Goal: Task Accomplishment & Management: Manage account settings

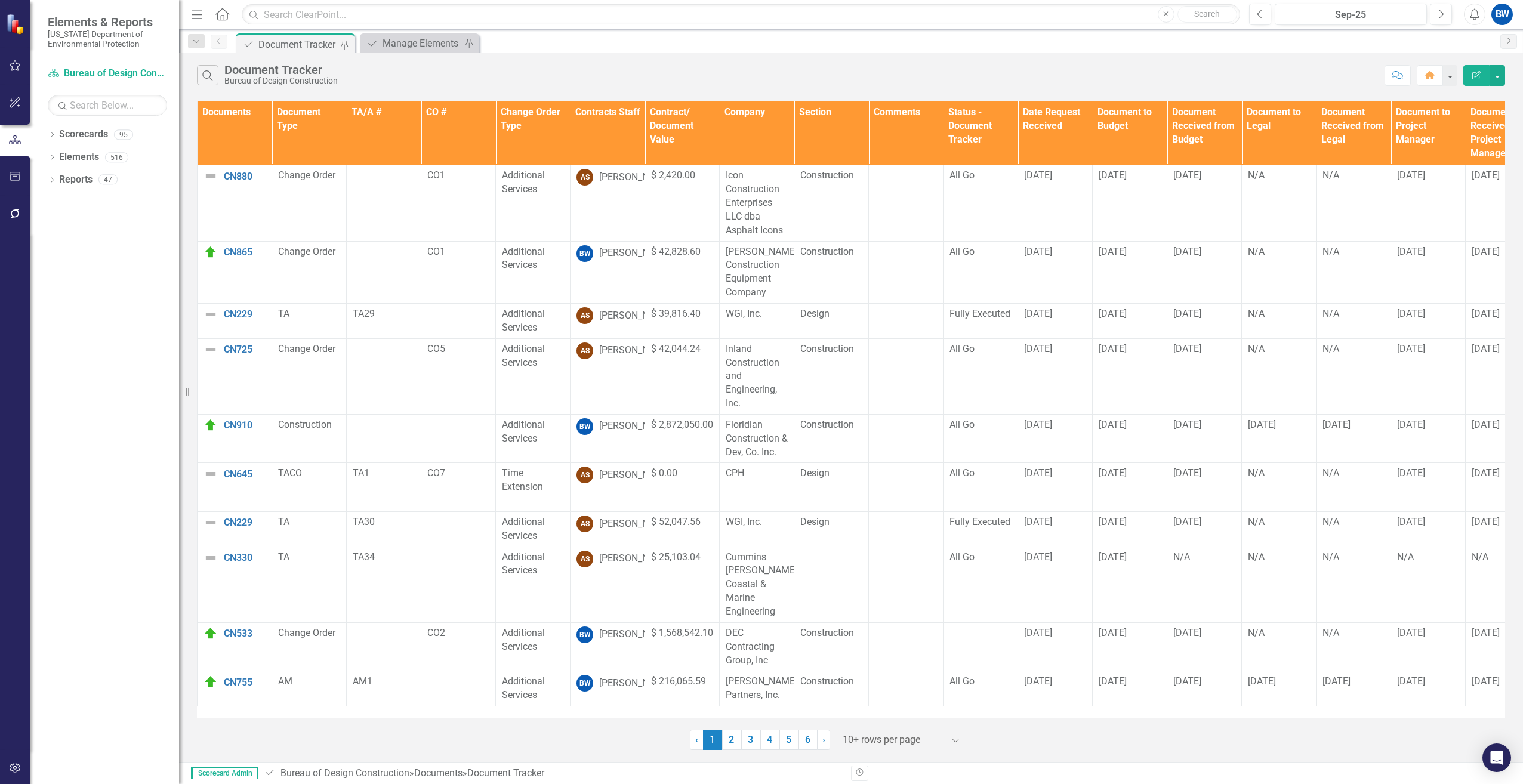
click at [605, 122] on th "Contracts Staff" at bounding box center [607, 133] width 75 height 65
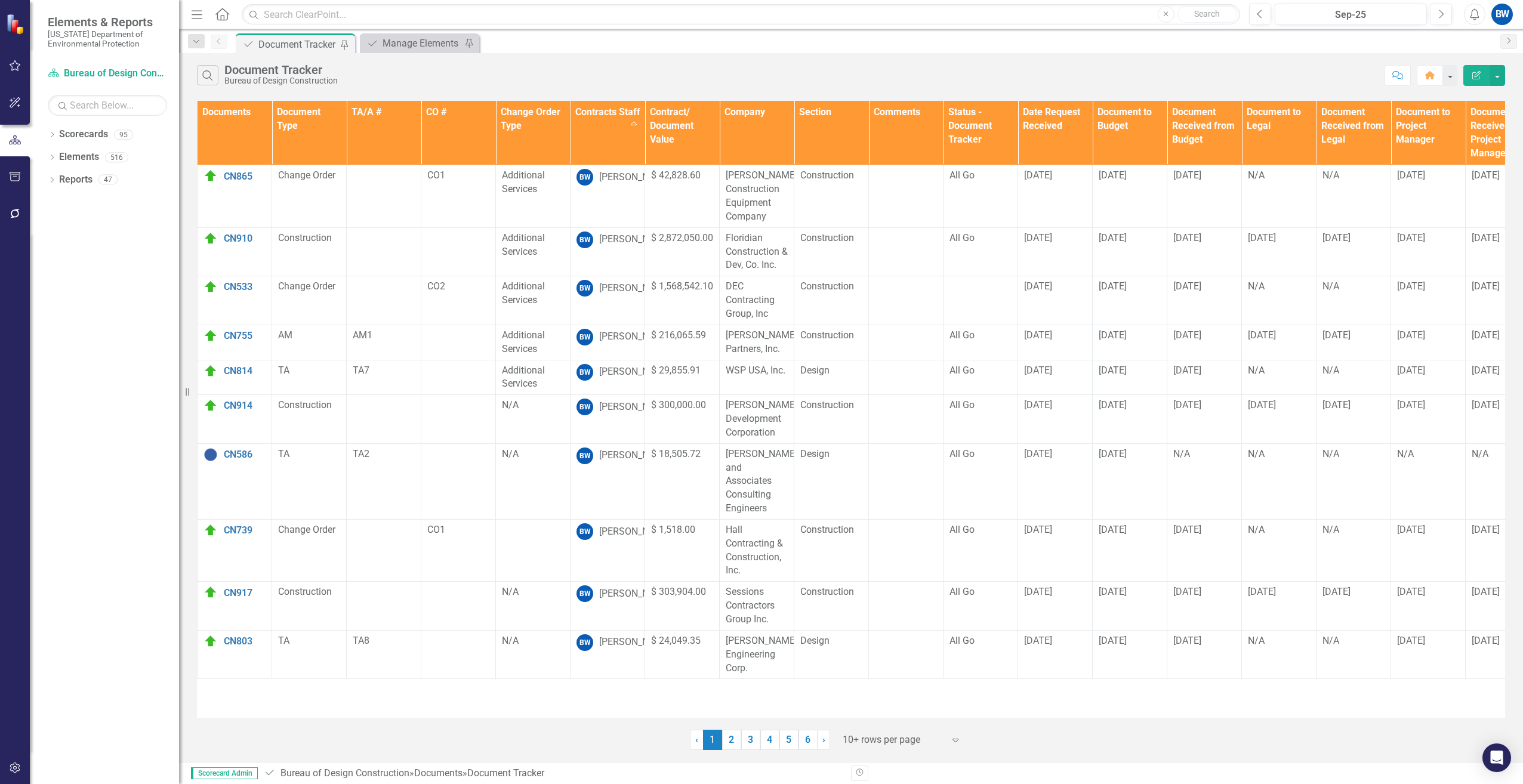
click at [869, 747] on div at bounding box center [894, 740] width 102 height 16
click at [877, 682] on div "50+ rows per page" at bounding box center [904, 680] width 112 height 14
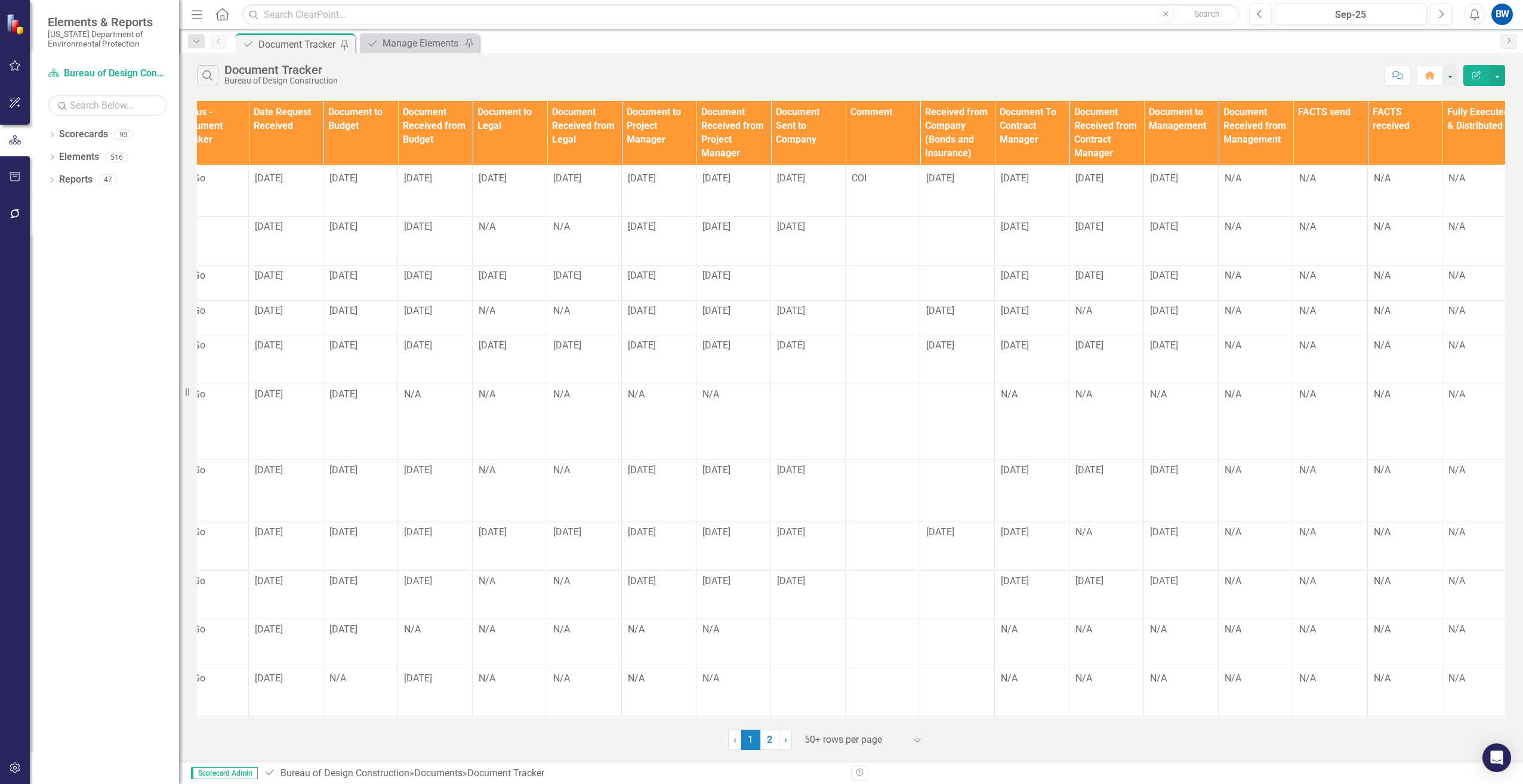
scroll to position [60, 0]
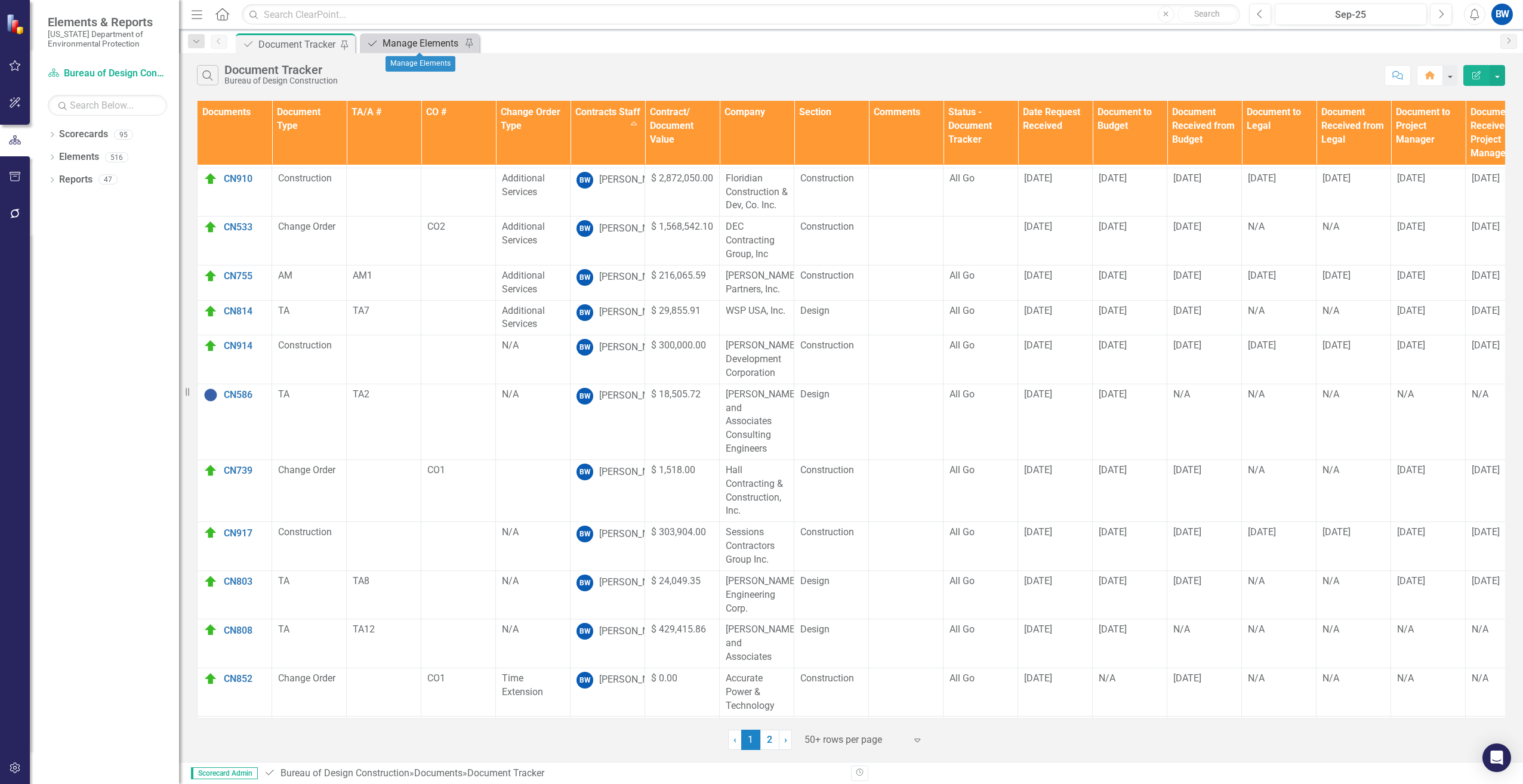
click at [404, 46] on div "Manage Elements" at bounding box center [421, 43] width 79 height 15
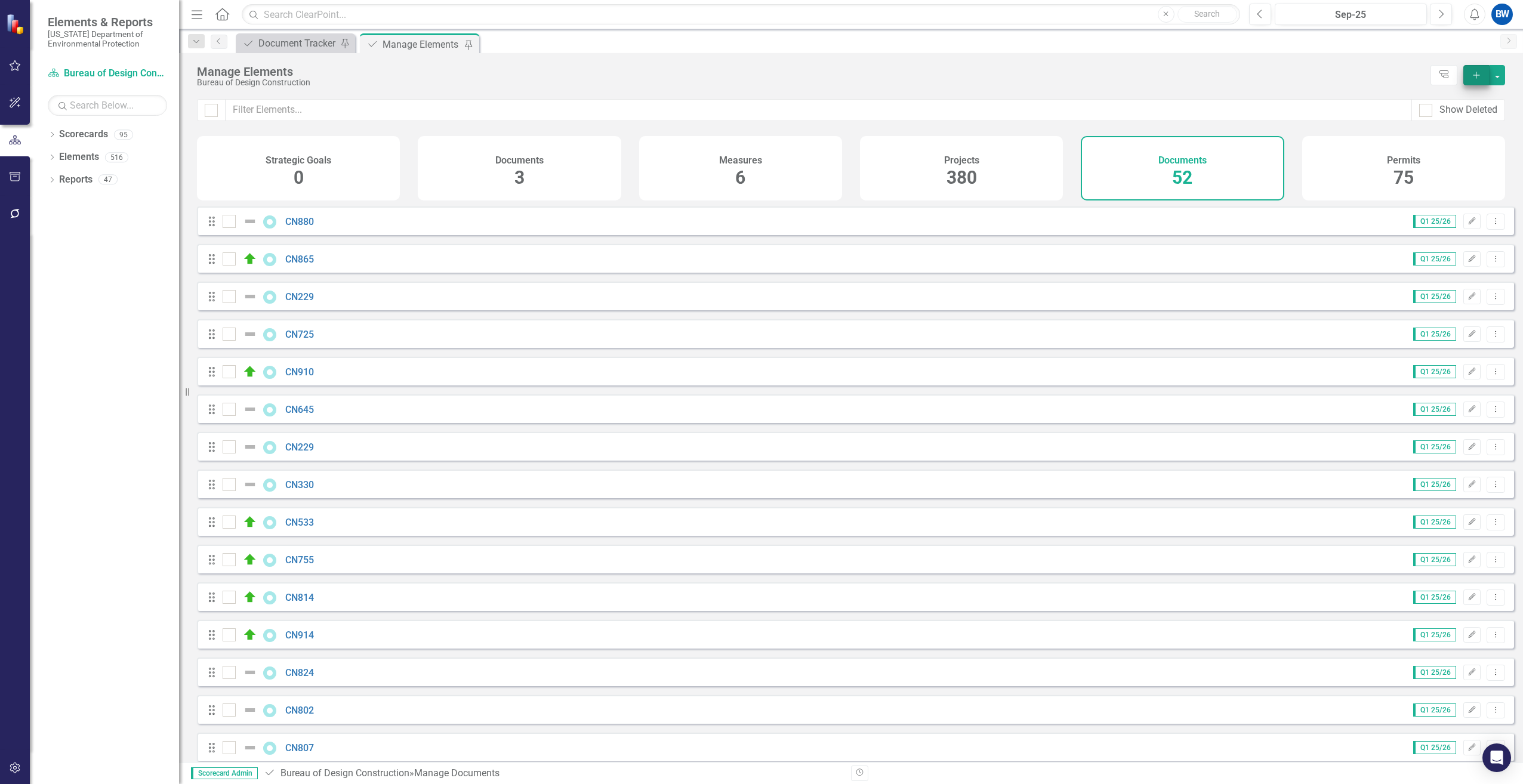
click at [1476, 80] on button "Add" at bounding box center [1477, 75] width 26 height 20
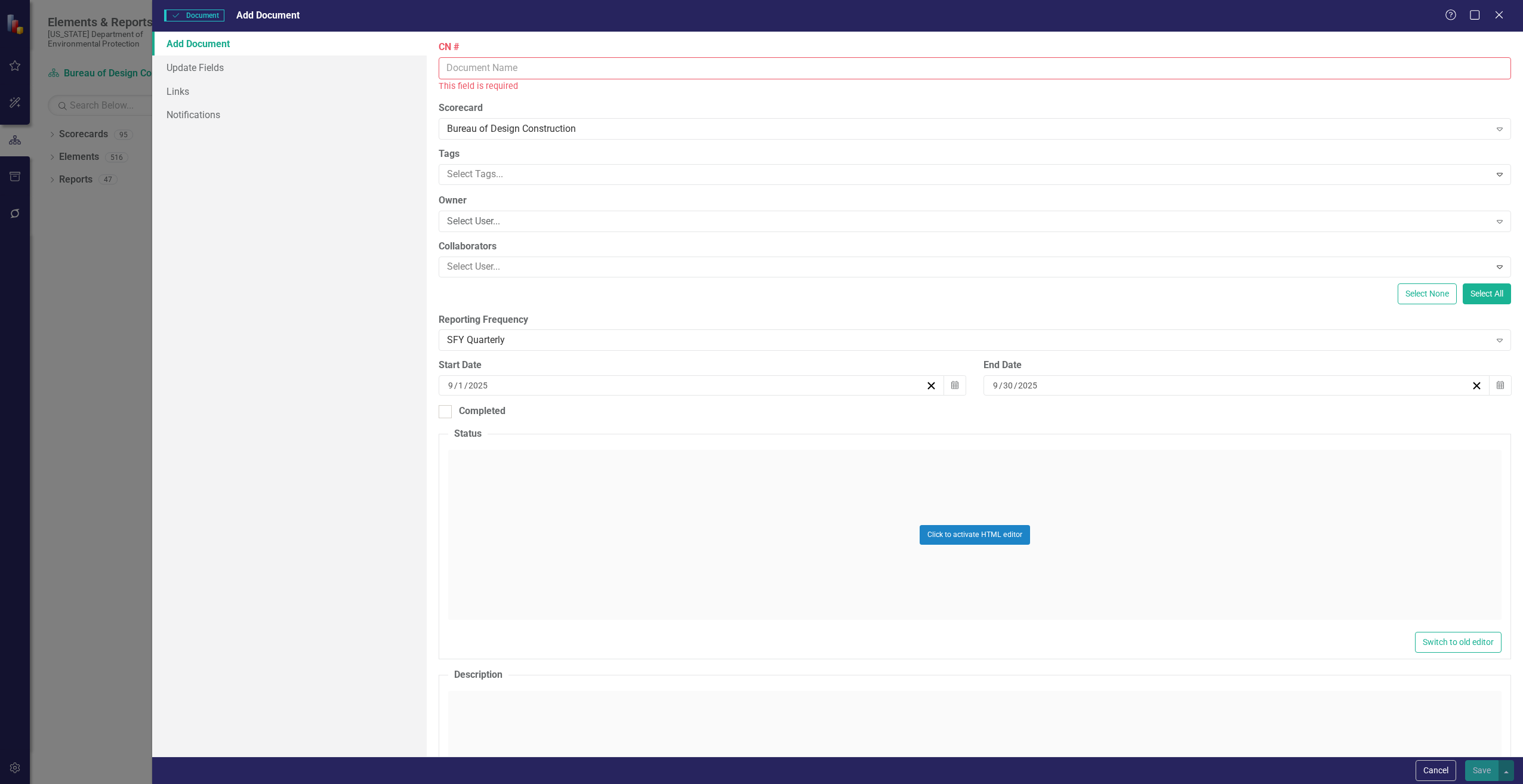
click at [544, 72] on input "CN #" at bounding box center [975, 68] width 1073 height 22
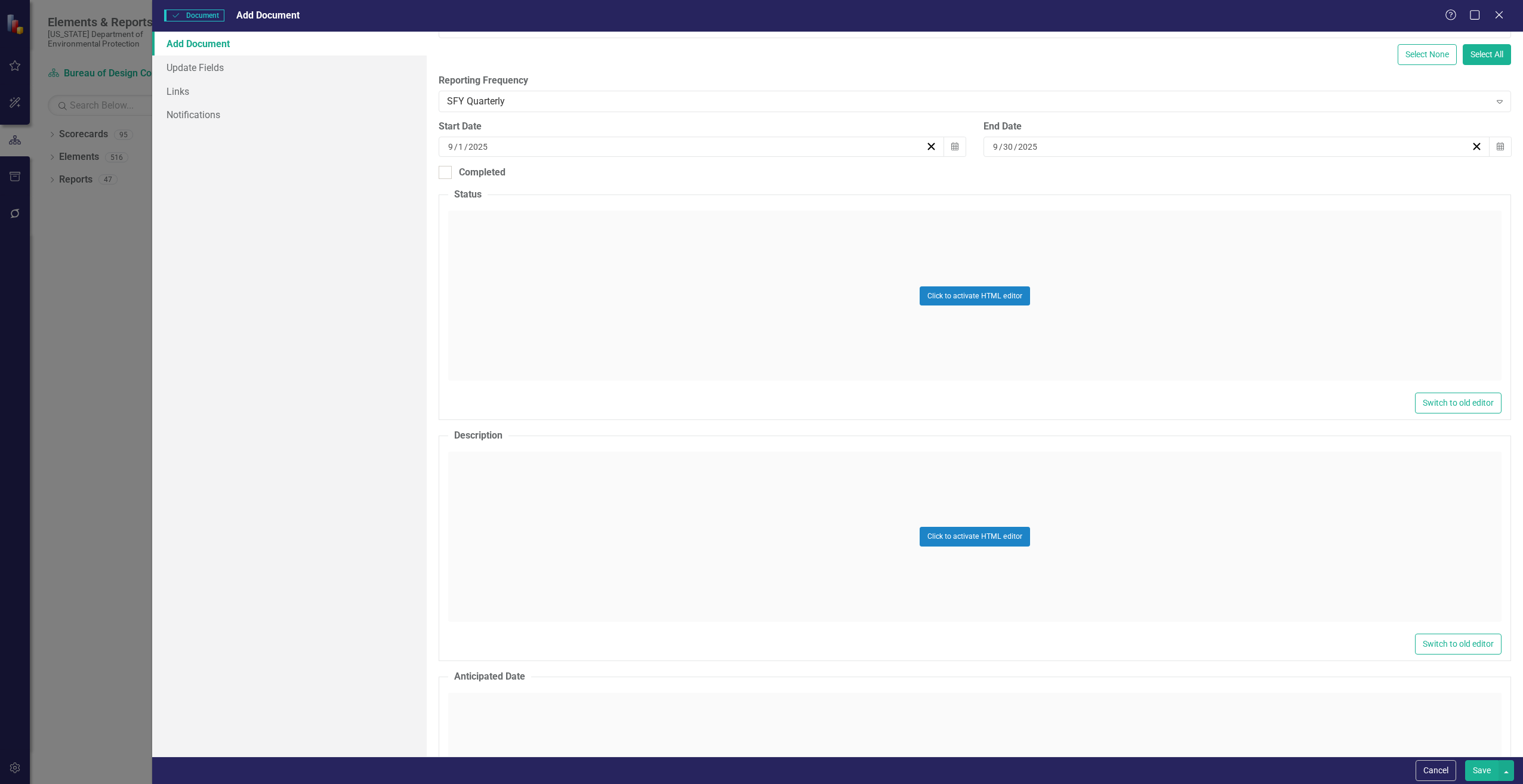
scroll to position [239, 0]
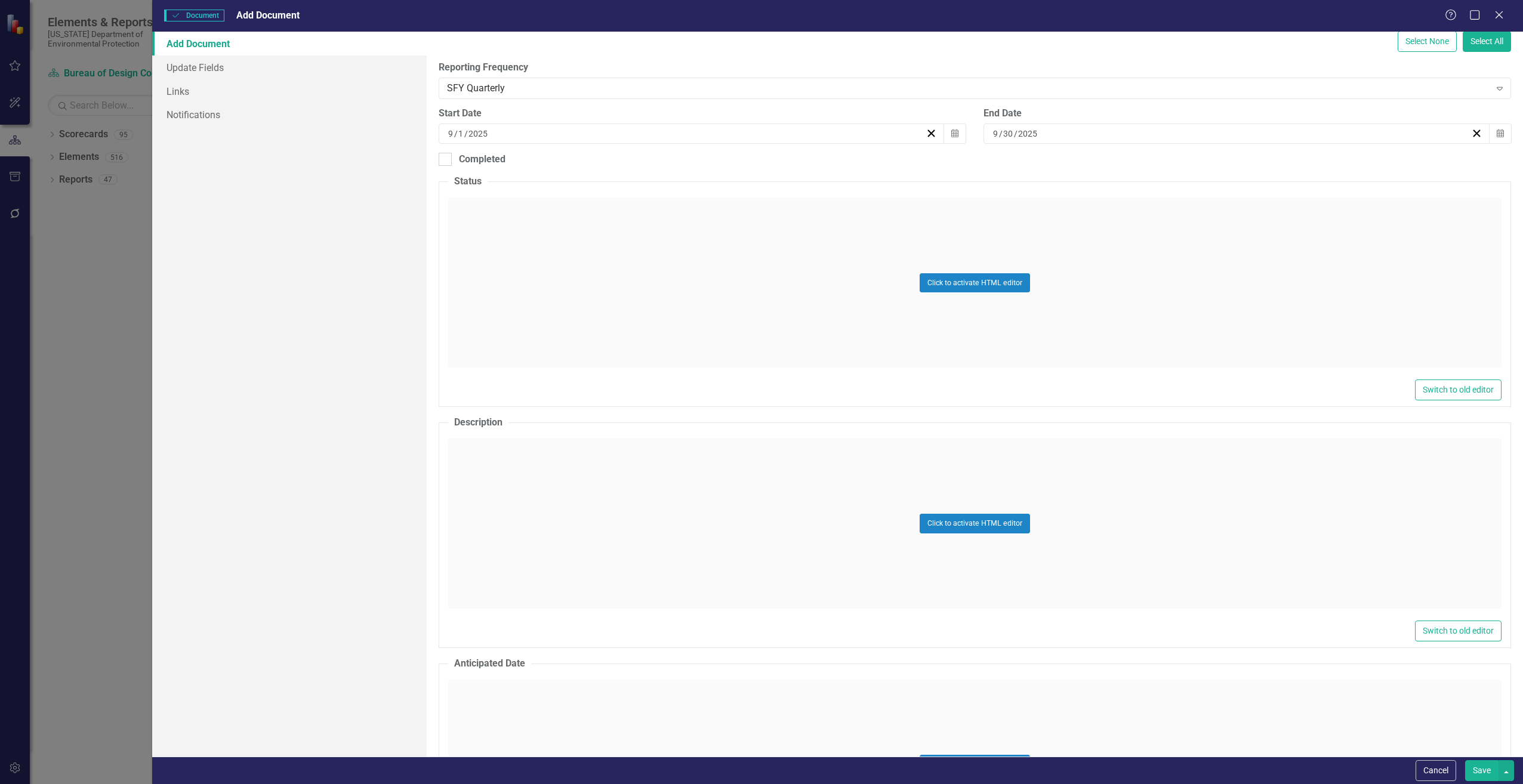
type input "CN803"
click at [556, 489] on div "Click to activate HTML editor" at bounding box center [975, 523] width 1053 height 170
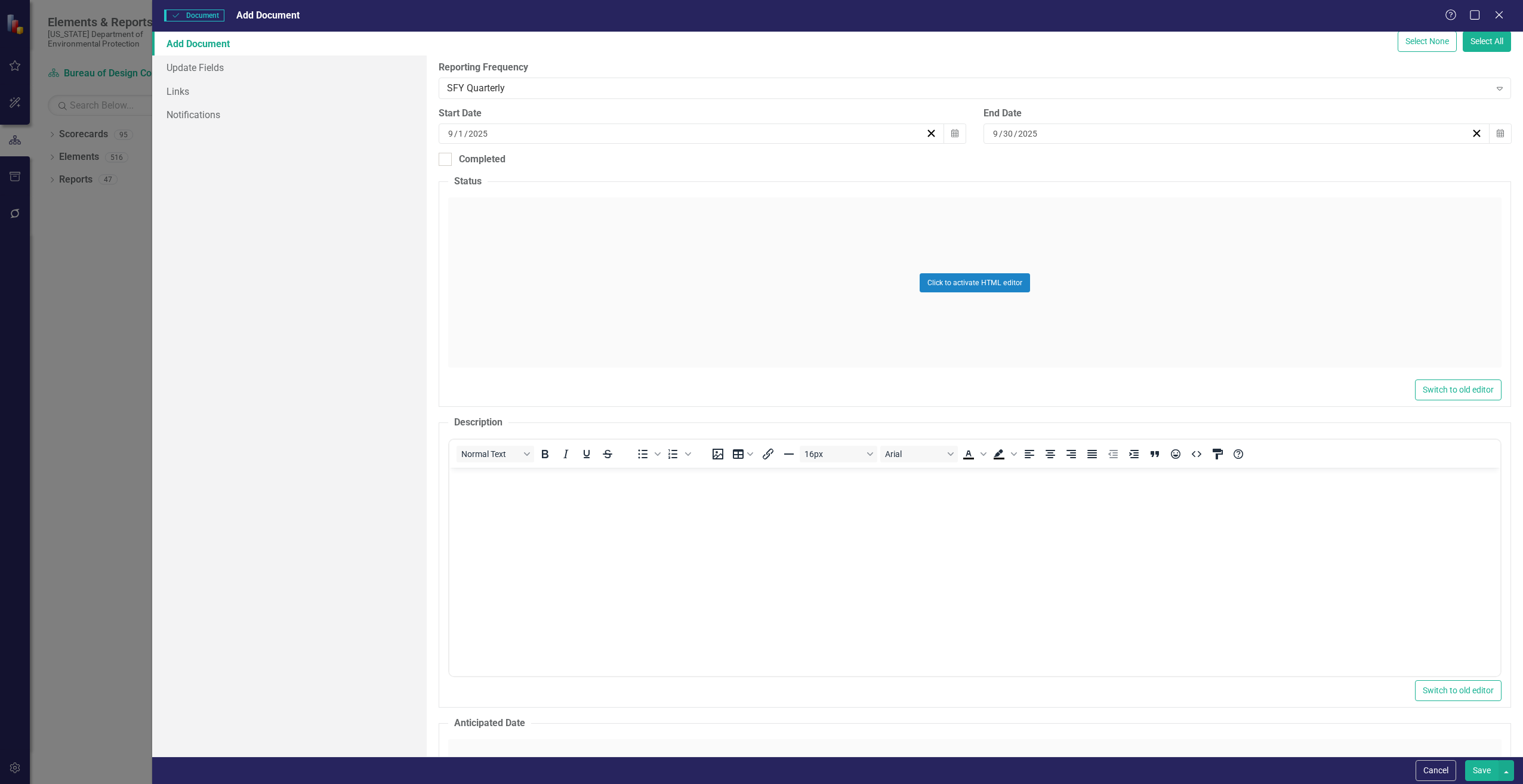
scroll to position [0, 0]
click at [474, 497] on body "Rich Text Area. Press ALT-0 for help." at bounding box center [974, 557] width 1051 height 179
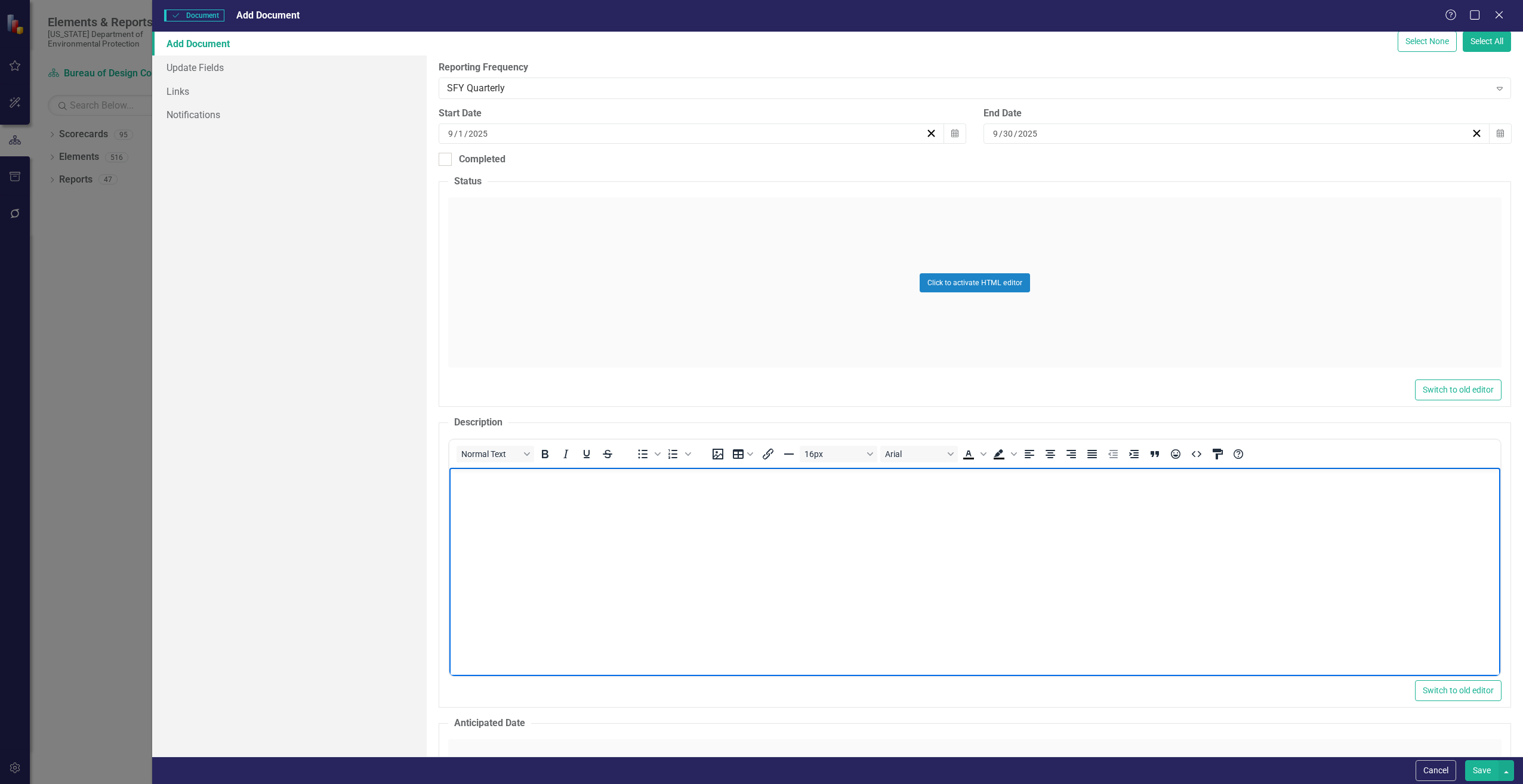
paste body "Rich Text Area. Press ALT-0 for help."
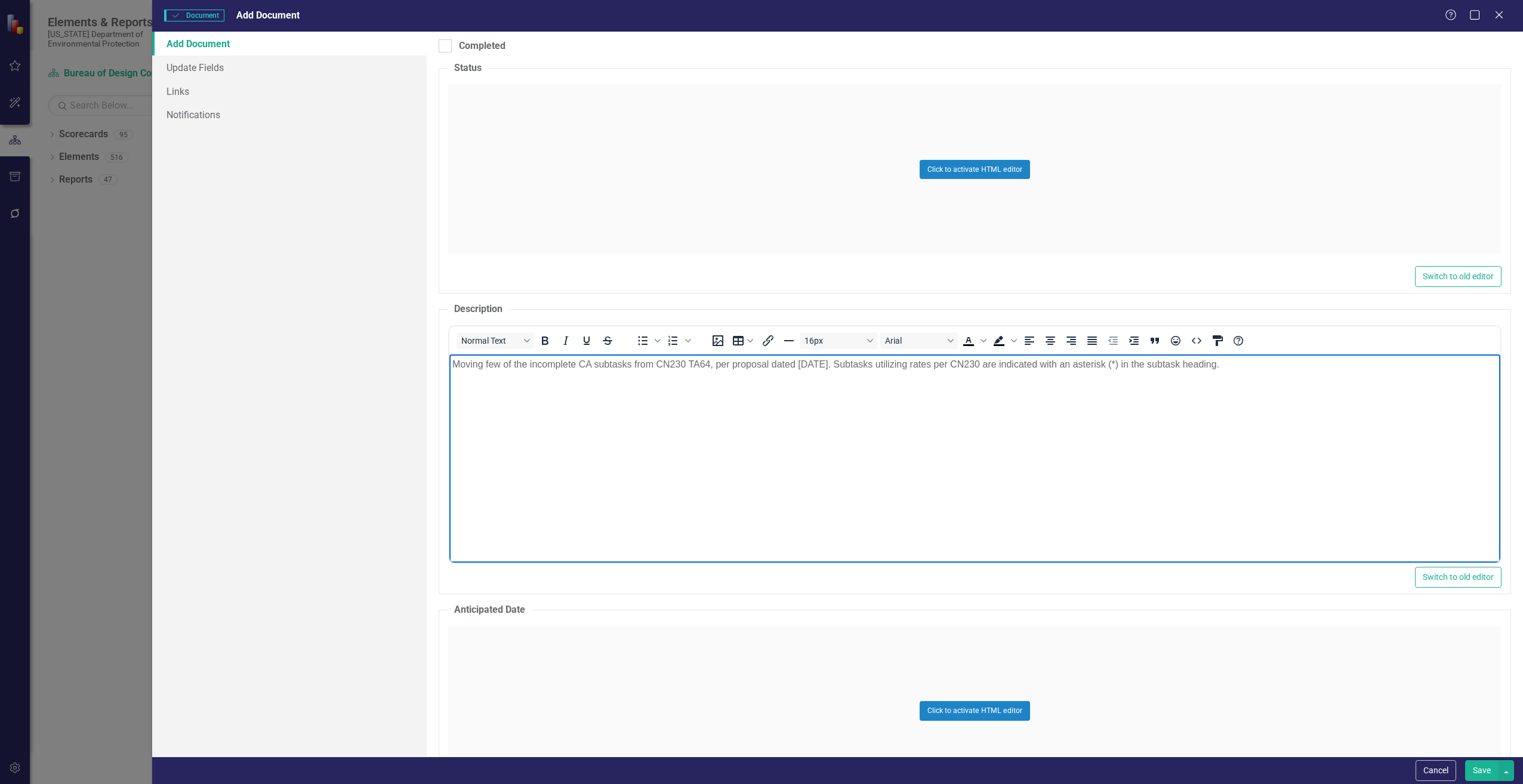
scroll to position [537, 0]
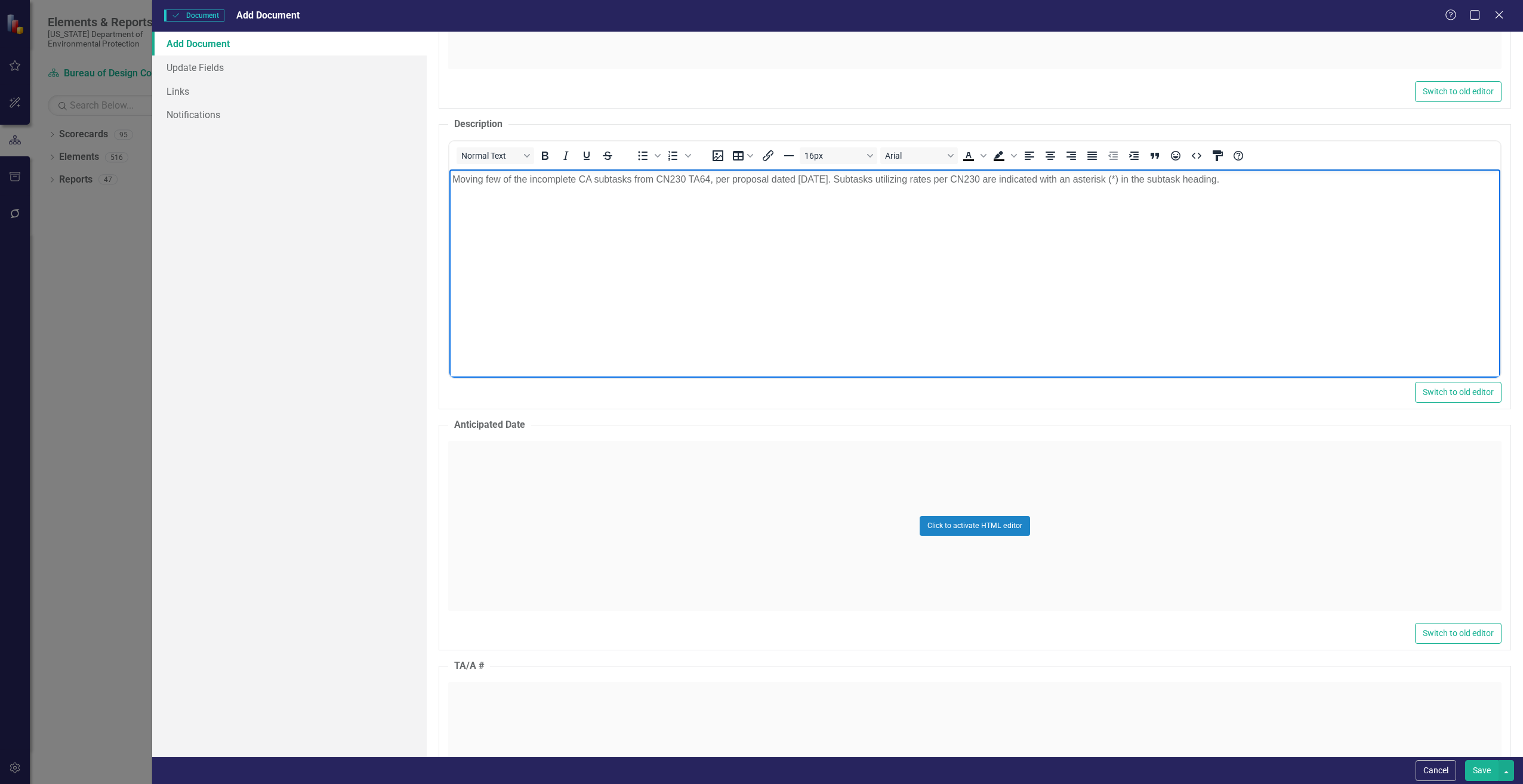
click at [502, 483] on div "Click to activate HTML editor" at bounding box center [975, 525] width 1053 height 170
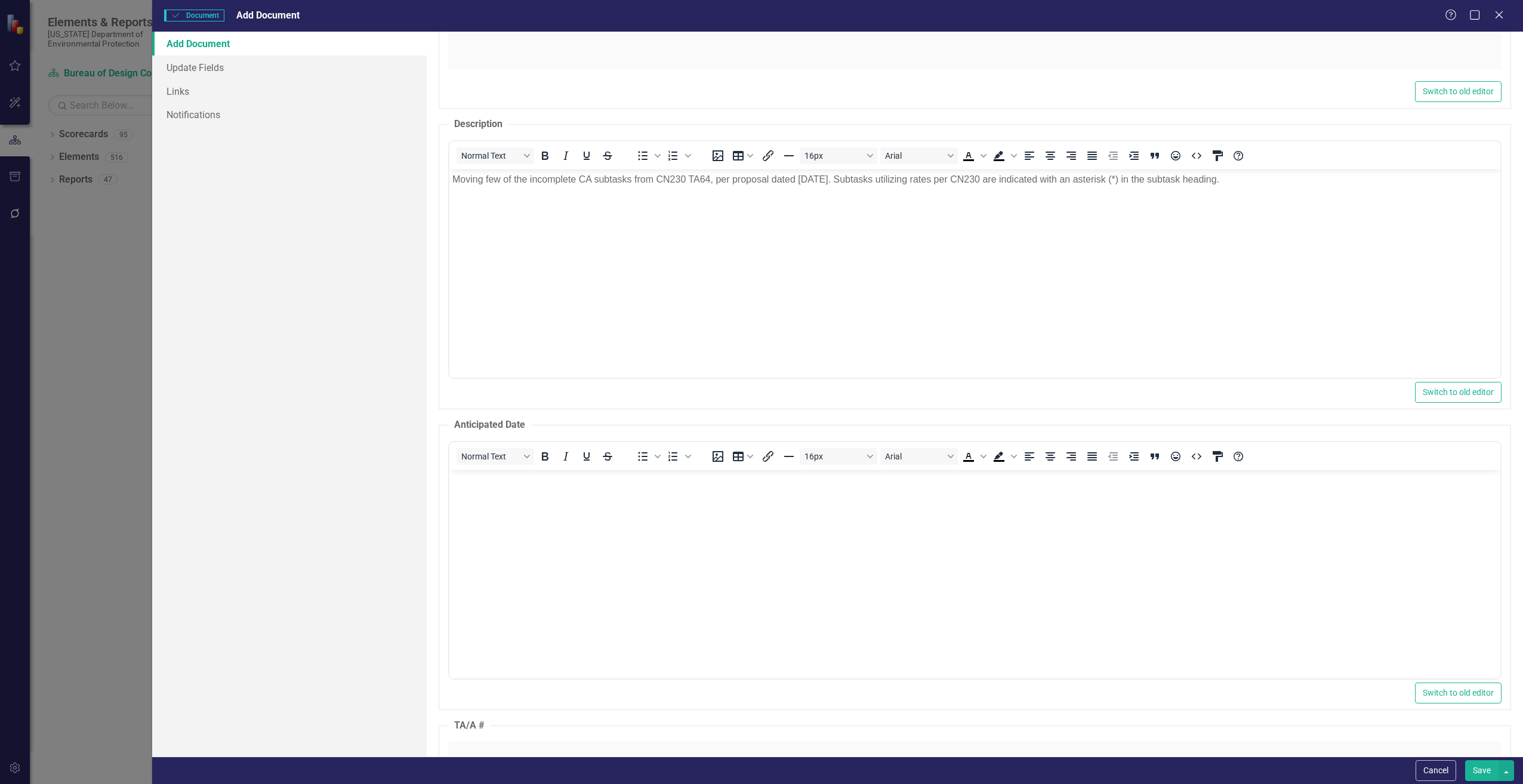
scroll to position [0, 0]
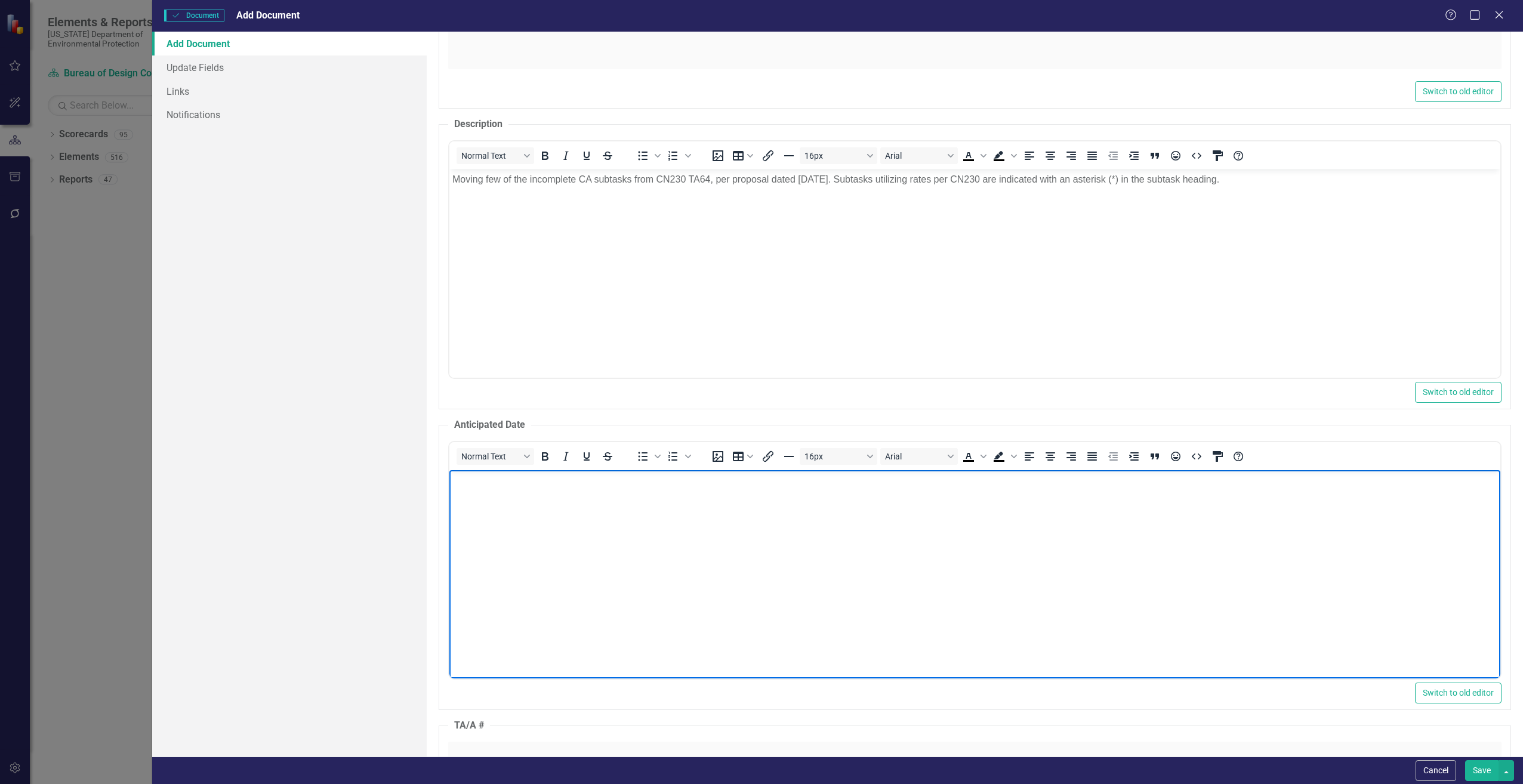
click at [500, 498] on body "Rich Text Area. Press ALT-0 for help." at bounding box center [974, 559] width 1051 height 179
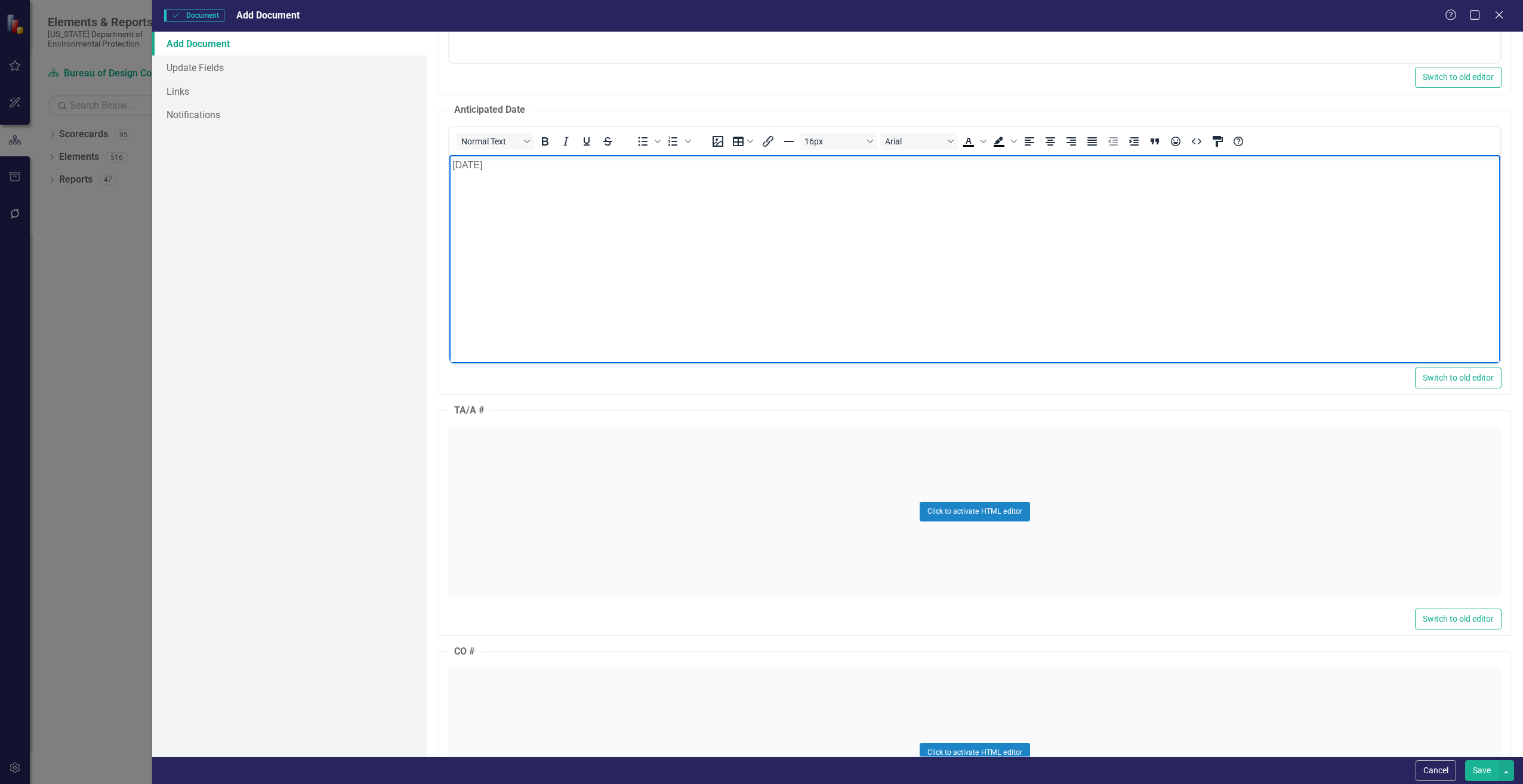
scroll to position [954, 0]
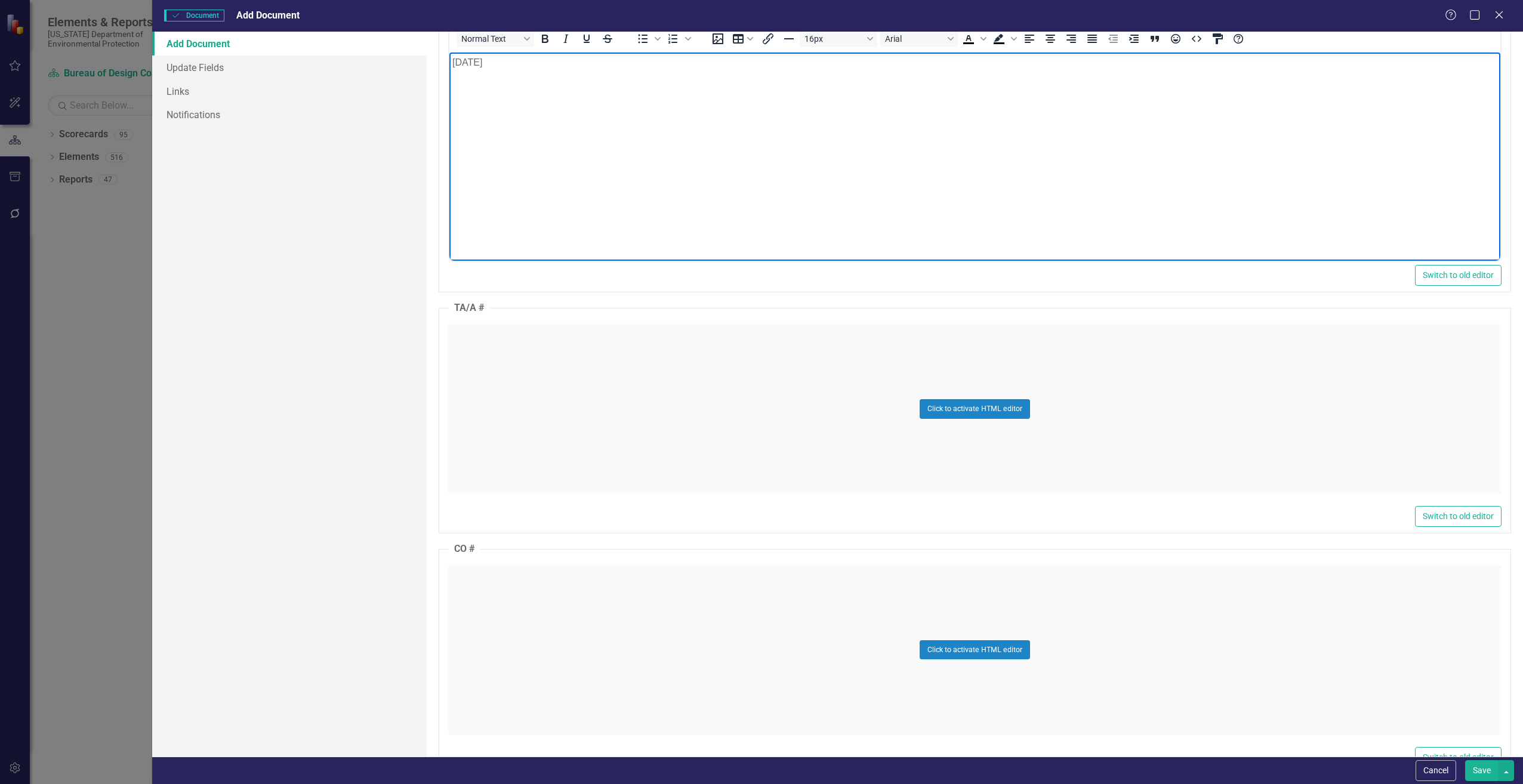
click at [500, 426] on div "Click to activate HTML editor" at bounding box center [975, 409] width 1053 height 170
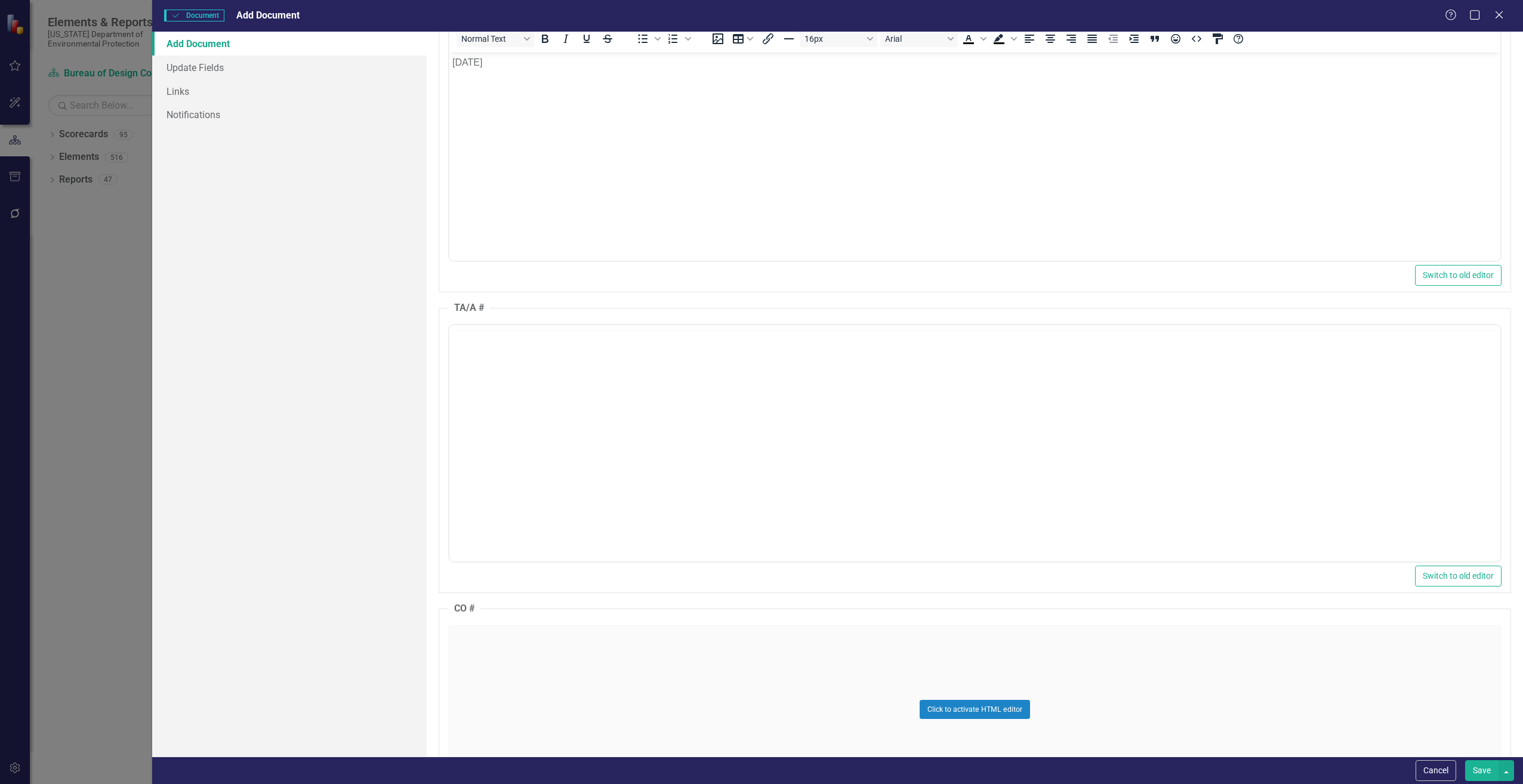
scroll to position [0, 0]
click at [499, 426] on body "Rich Text Area. Press ALT-0 for help." at bounding box center [974, 442] width 1051 height 179
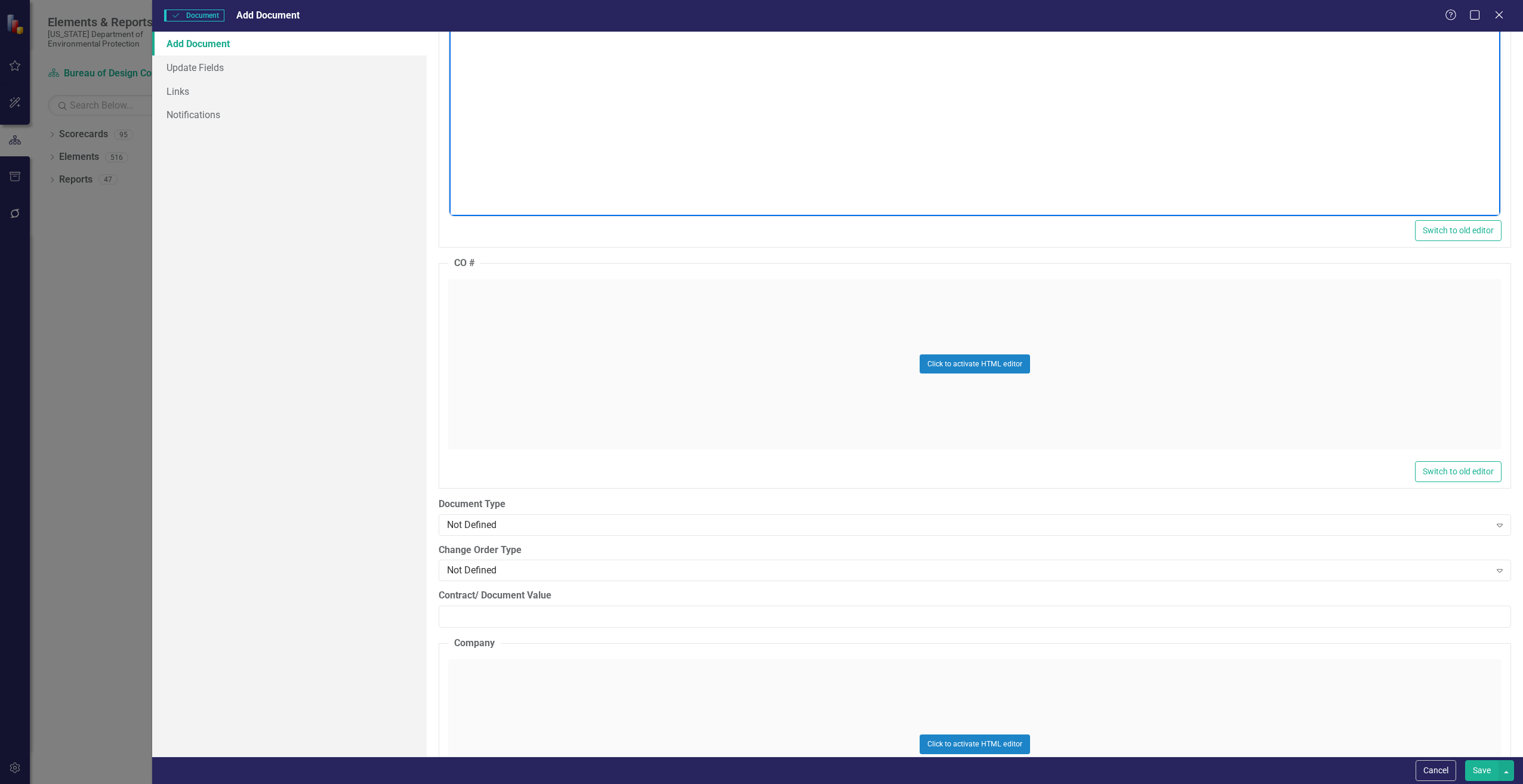
scroll to position [1372, 0]
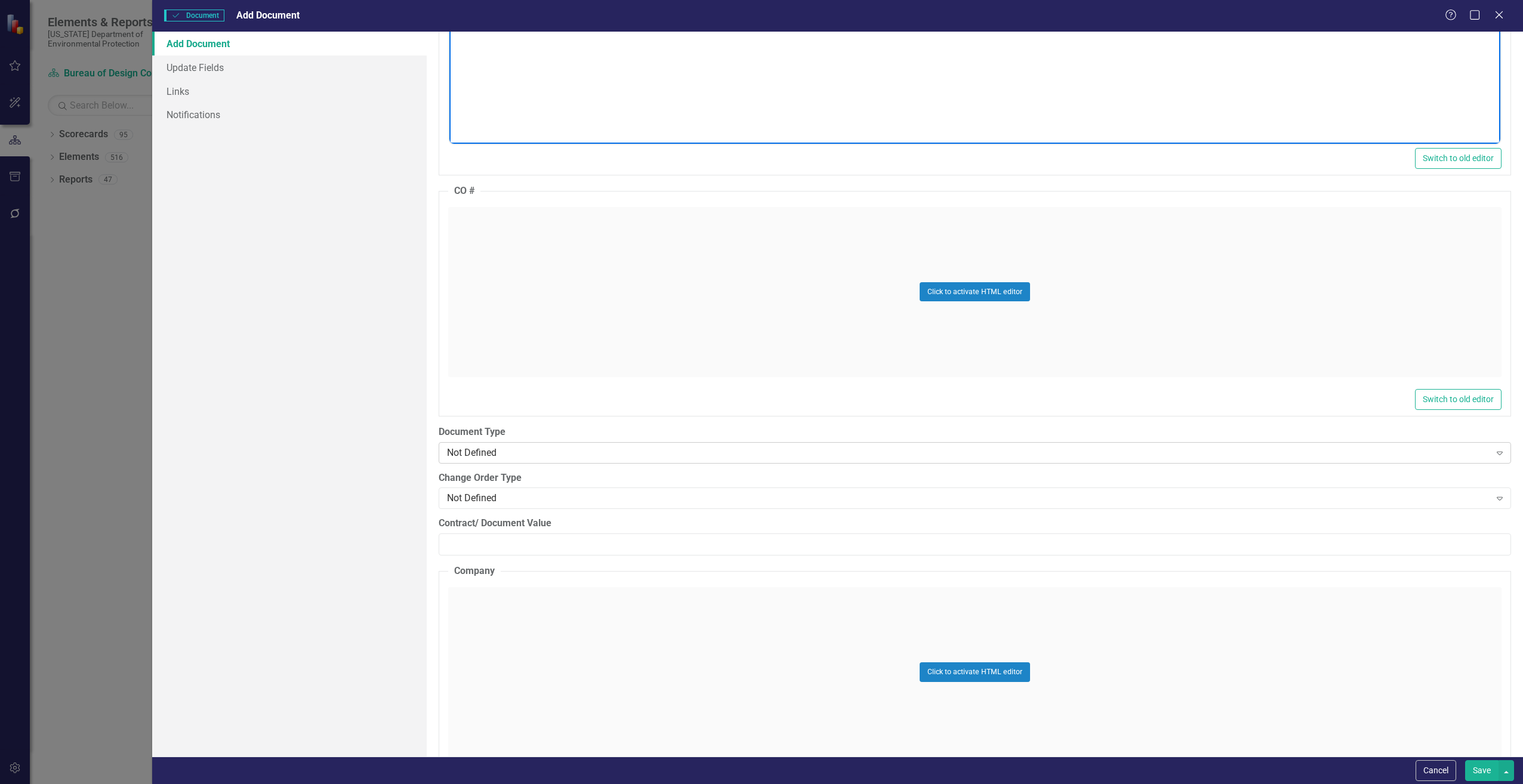
click at [498, 453] on div "Not Defined" at bounding box center [968, 453] width 1043 height 14
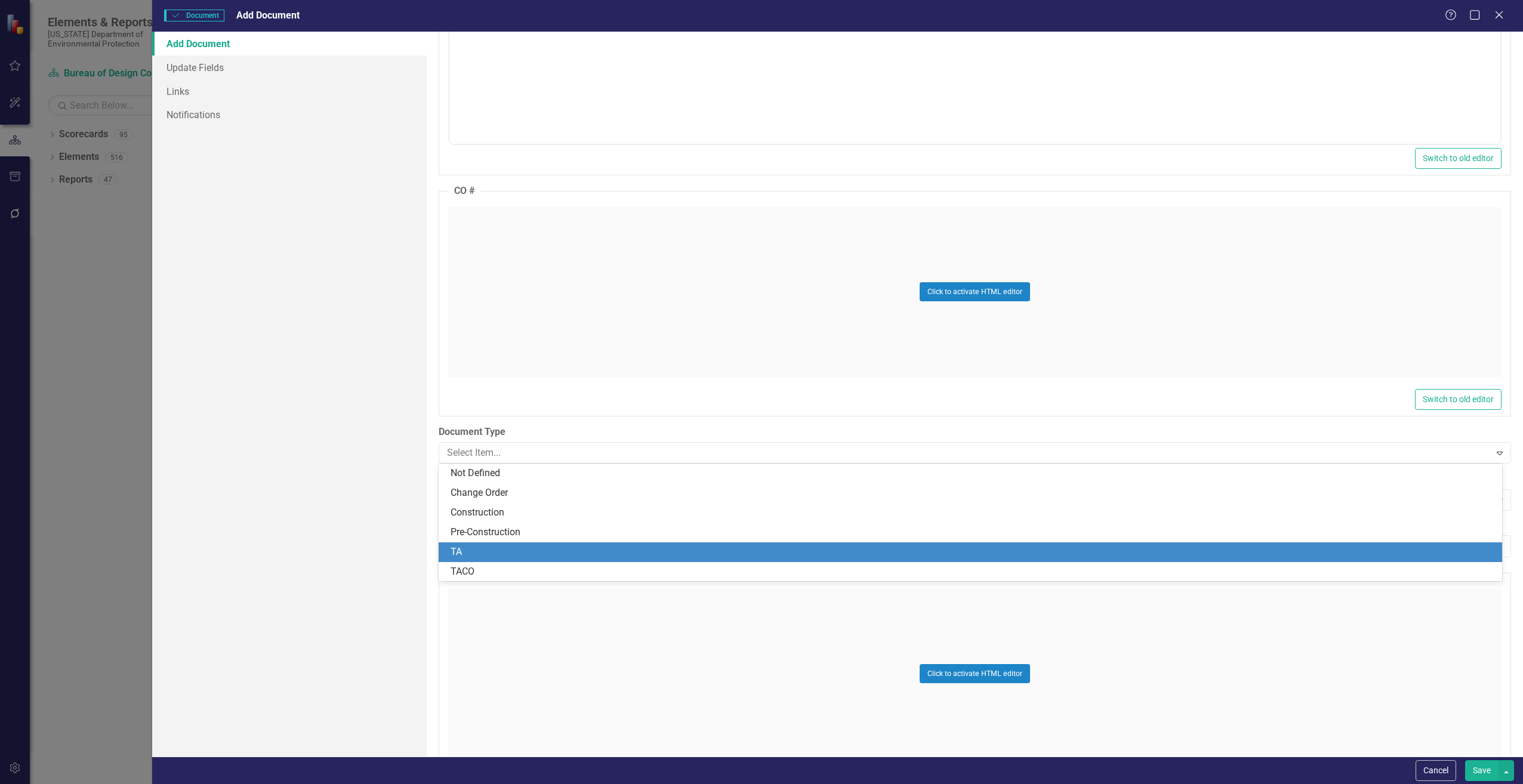
click at [462, 547] on div "TA" at bounding box center [972, 552] width 1044 height 14
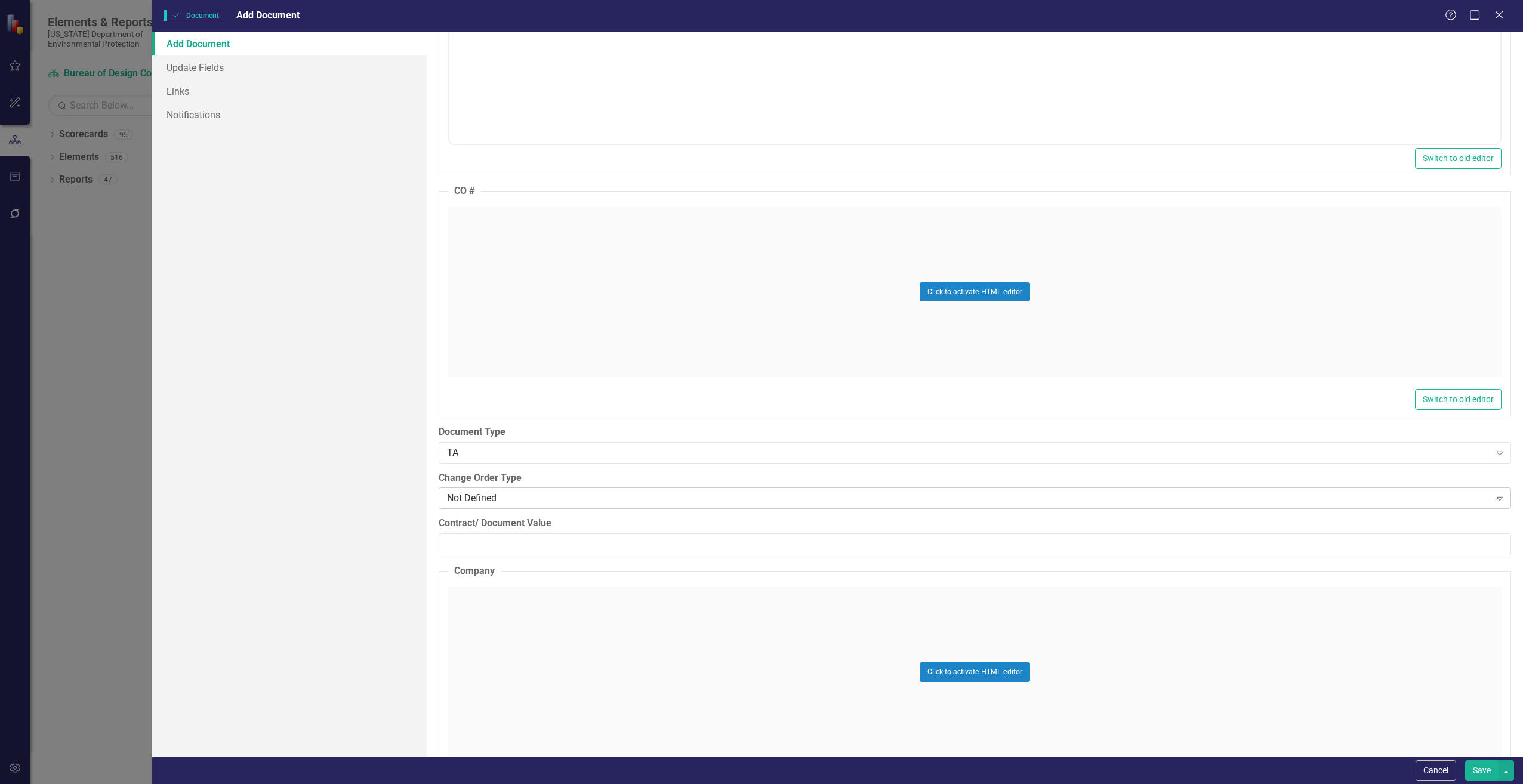
click at [464, 498] on div "Not Defined" at bounding box center [968, 498] width 1043 height 14
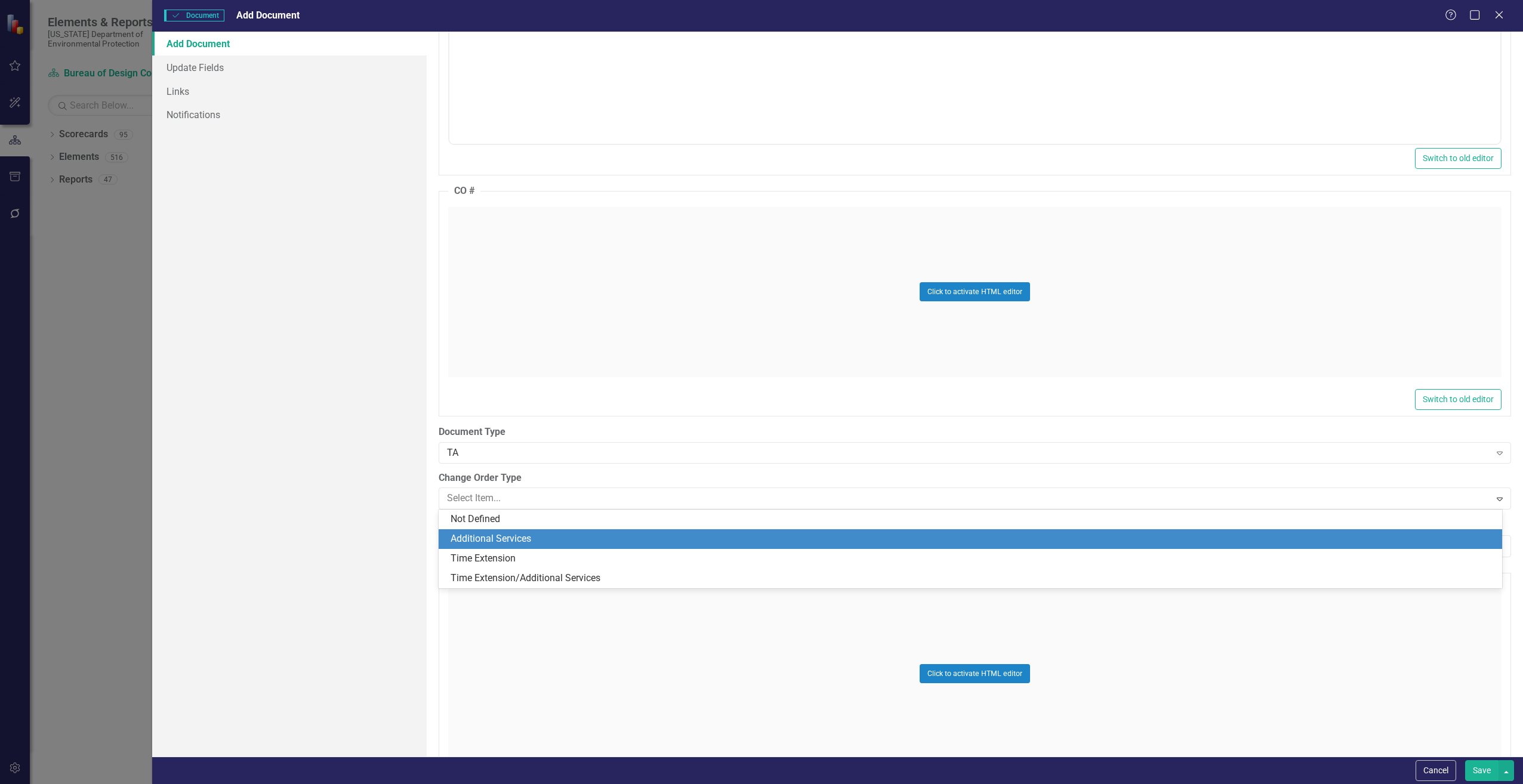
click at [469, 530] on div "Additional Services" at bounding box center [970, 539] width 1063 height 19
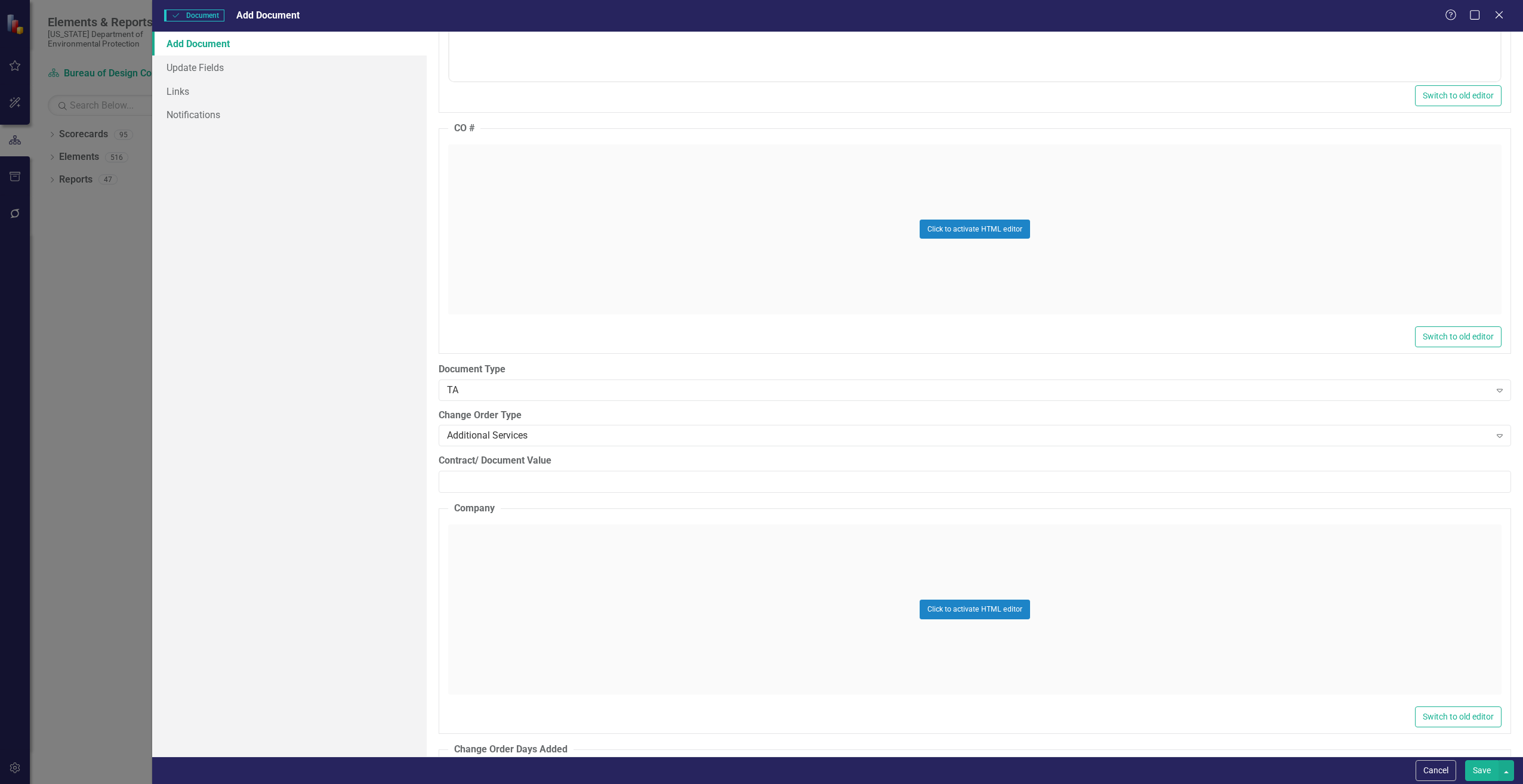
scroll to position [1551, 0]
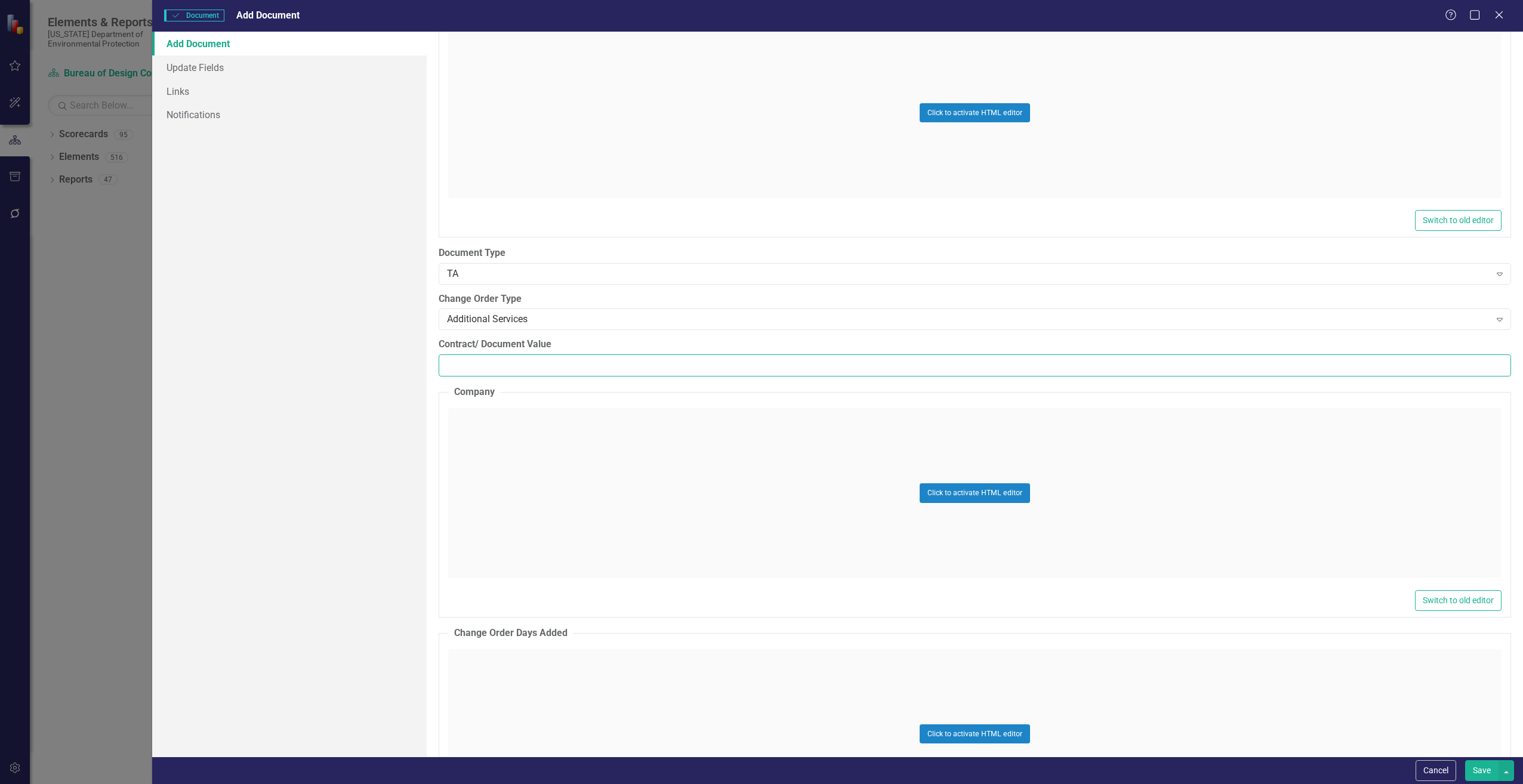
click at [477, 370] on input "Contract/ Document Value" at bounding box center [975, 365] width 1073 height 22
drag, startPoint x: 527, startPoint y: 362, endPoint x: 305, endPoint y: 346, distance: 222.6
click at [305, 346] on div "Add Document Update Fields Links Notifications ClearPoint Can Do More! How Clea…" at bounding box center [837, 394] width 1371 height 725
click at [484, 365] on input "Contract/ Document Value" at bounding box center [975, 365] width 1073 height 22
paste input "18695"
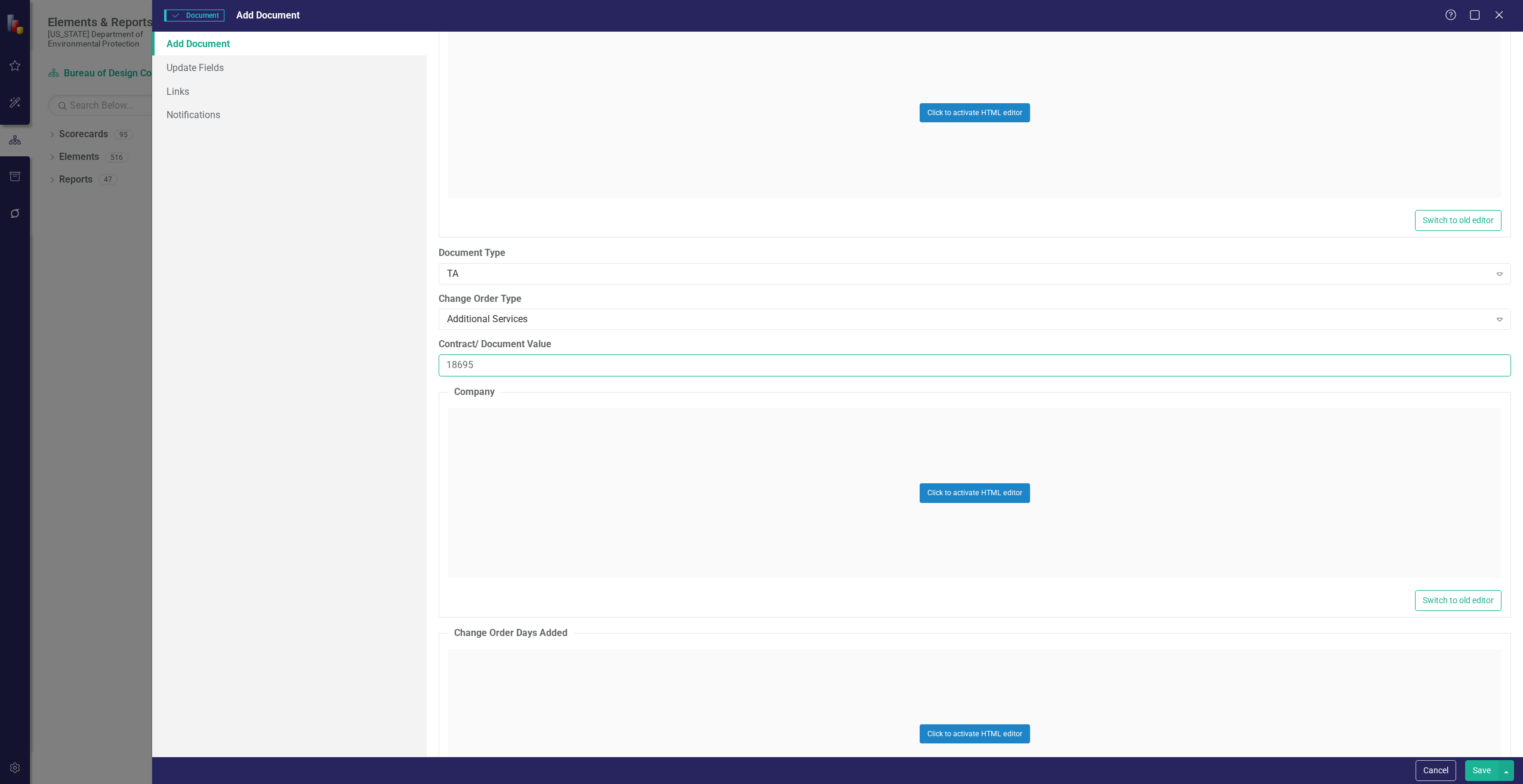
type input "18695"
click at [480, 421] on div "Click to activate HTML editor" at bounding box center [975, 493] width 1053 height 170
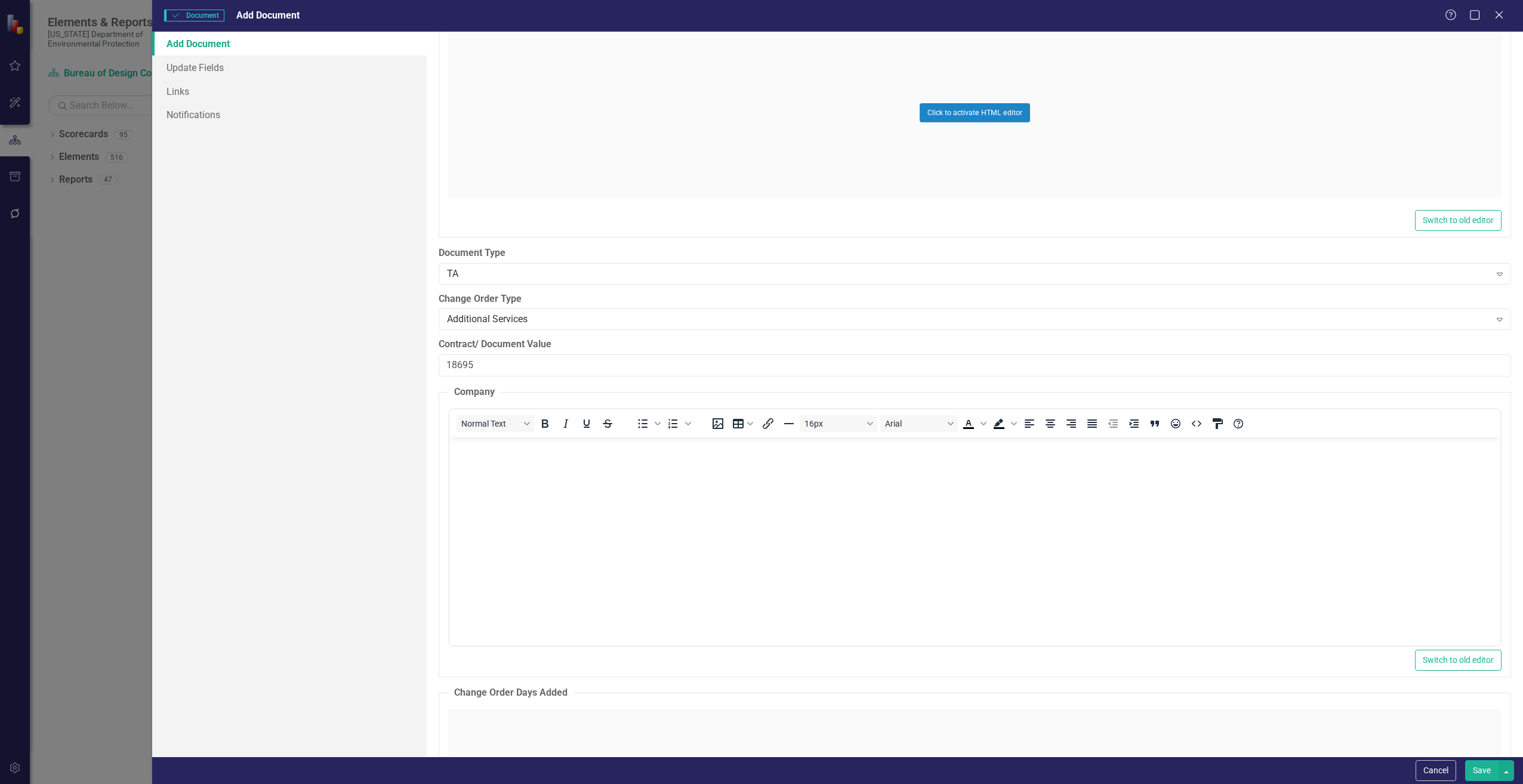
scroll to position [0, 0]
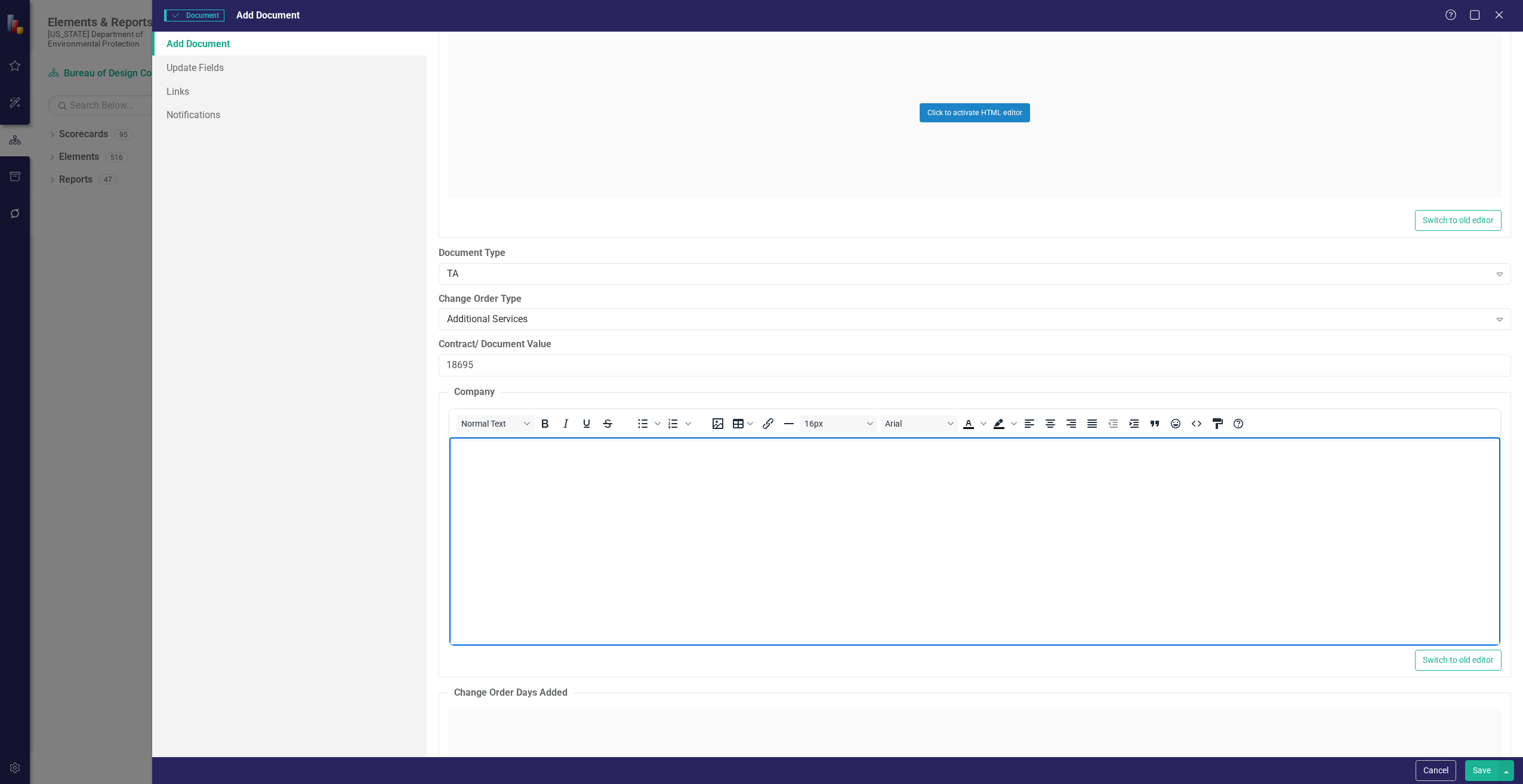
click at [498, 458] on body "Rich Text Area. Press ALT-0 for help." at bounding box center [974, 526] width 1051 height 179
paste body "Rich Text Area. Press ALT-0 for help."
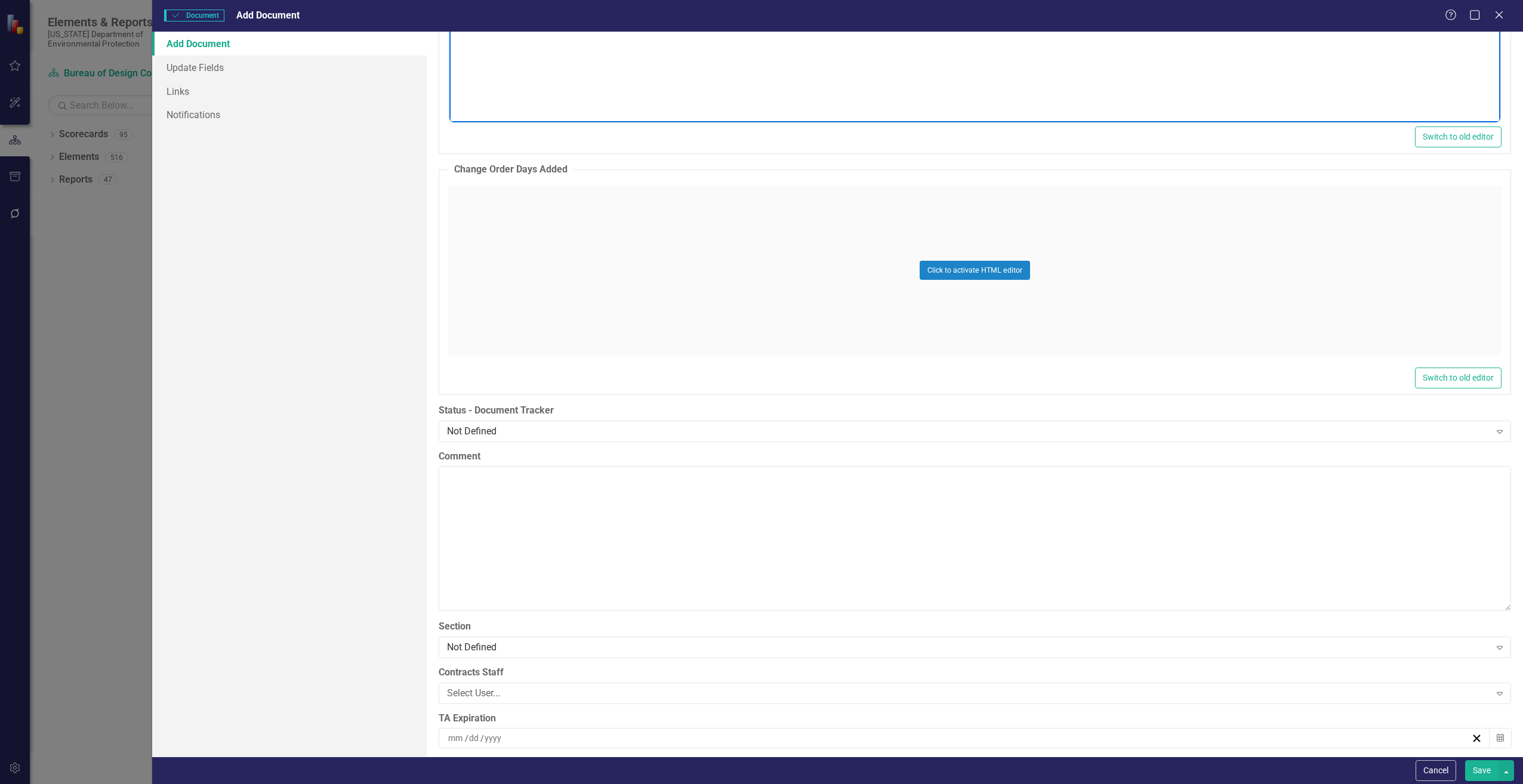
scroll to position [2088, 0]
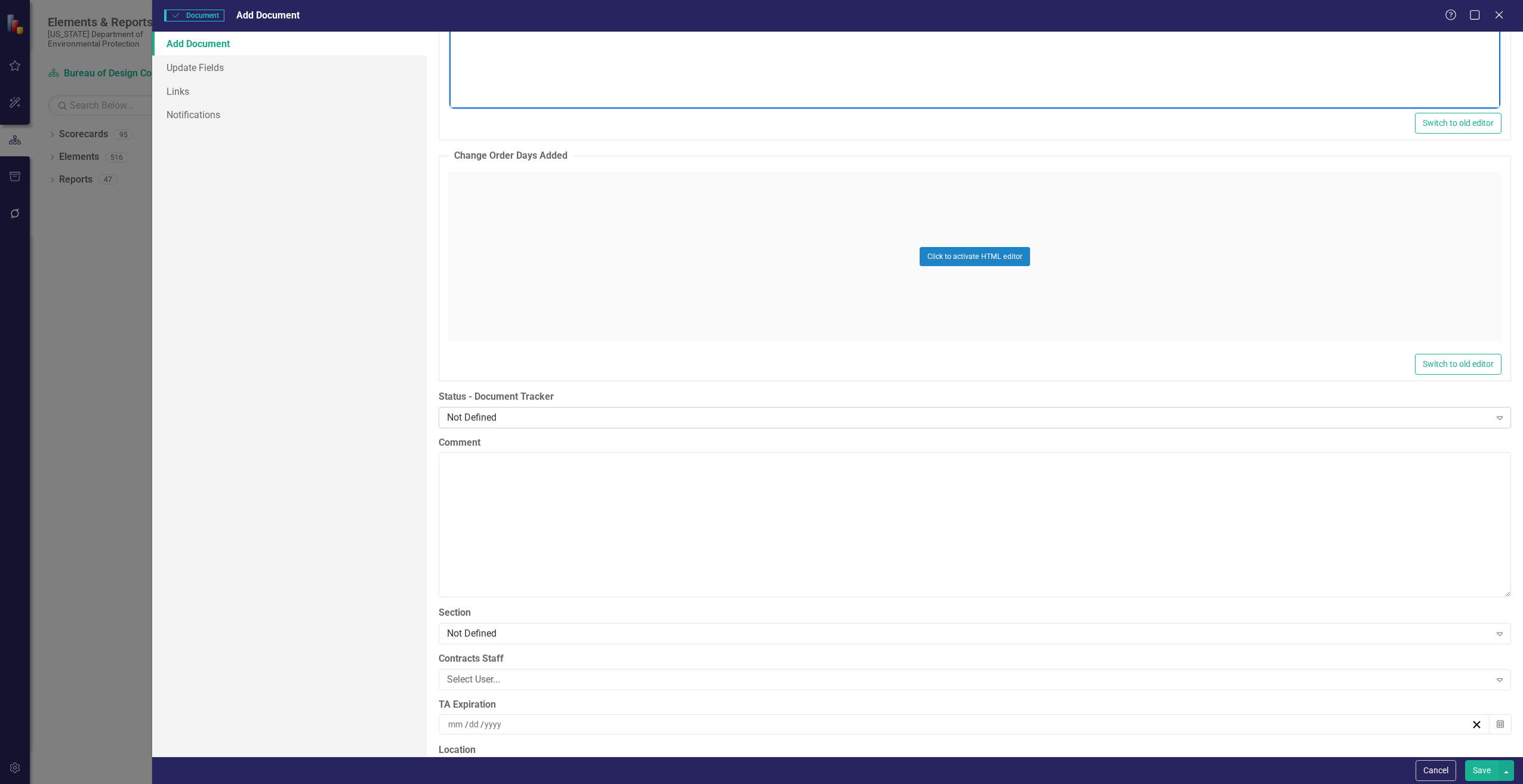
click at [465, 421] on div "Not Defined" at bounding box center [968, 417] width 1043 height 14
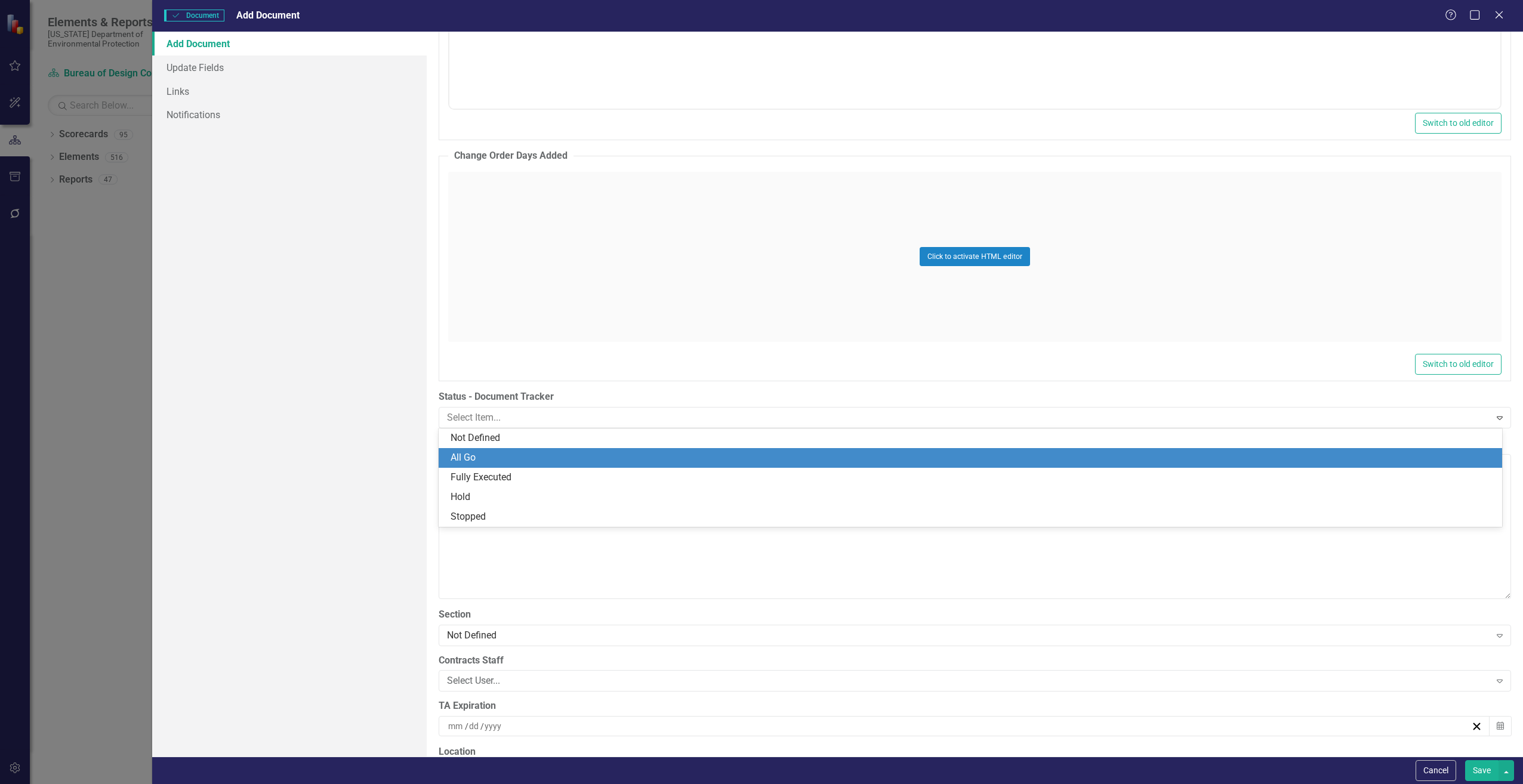
click at [481, 456] on div "All Go" at bounding box center [972, 458] width 1044 height 14
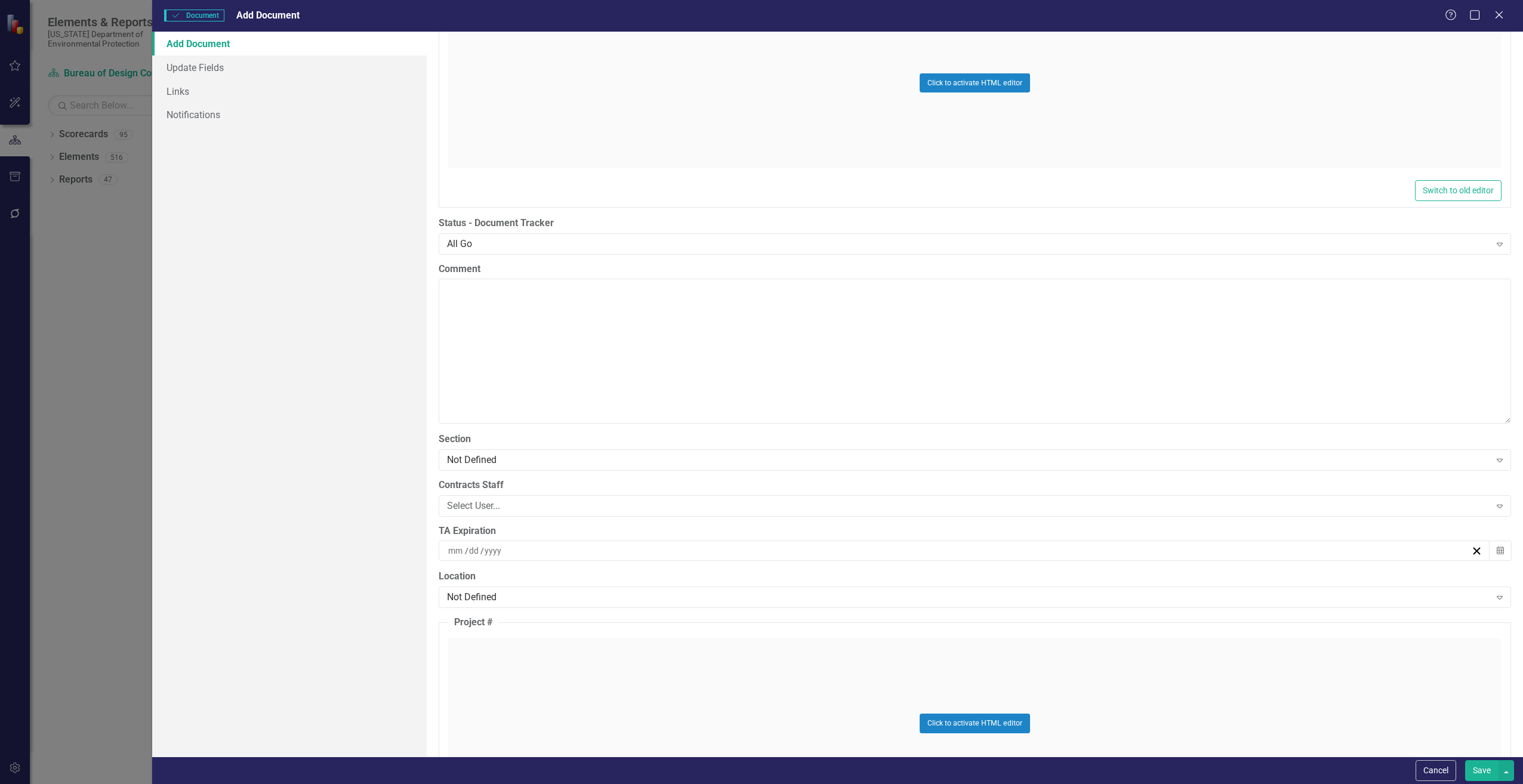
scroll to position [2267, 0]
click at [469, 456] on div "Not Defined" at bounding box center [968, 454] width 1043 height 14
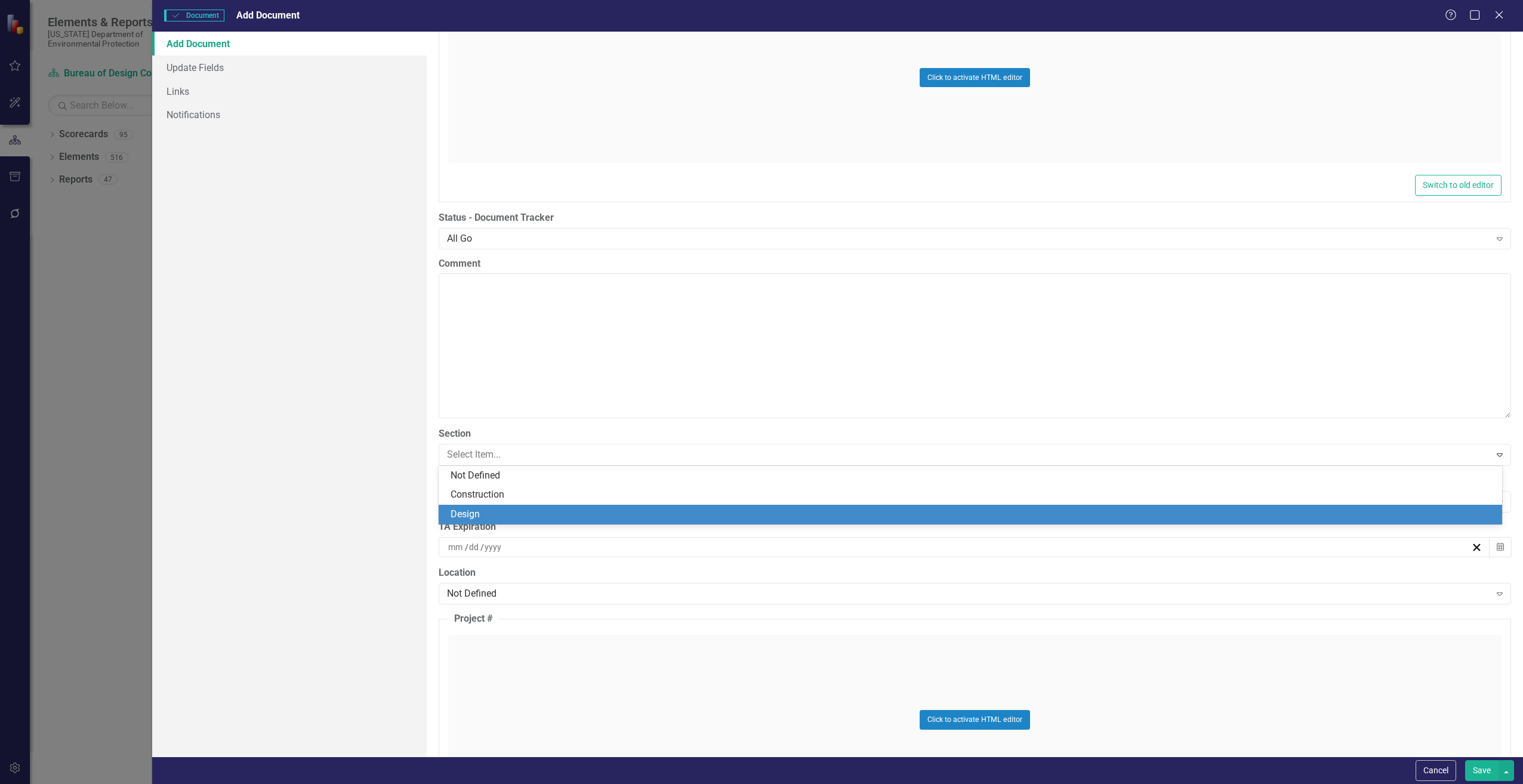
click at [471, 510] on div "Design" at bounding box center [972, 515] width 1044 height 14
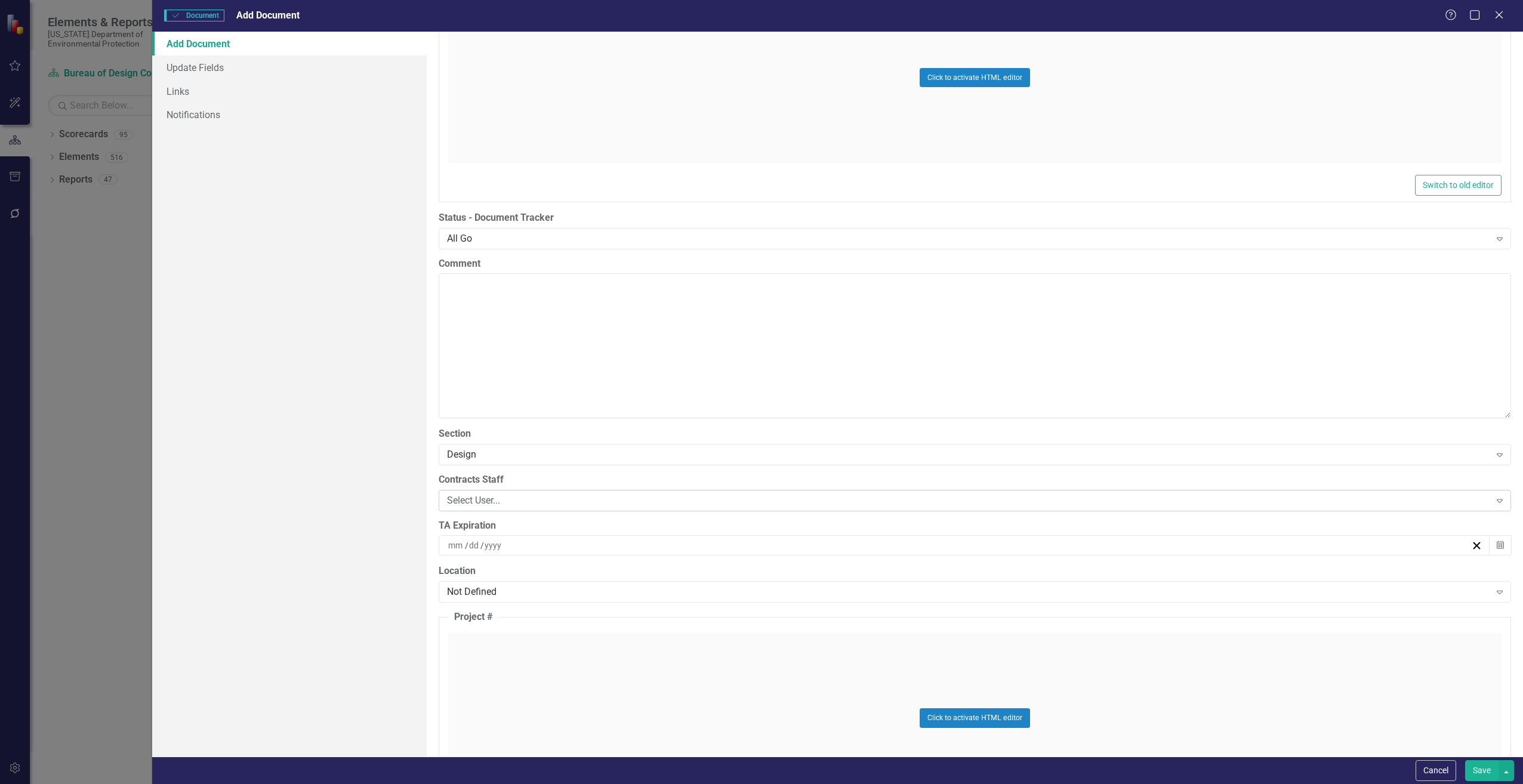
click at [470, 498] on div "Select User..." at bounding box center [968, 500] width 1043 height 14
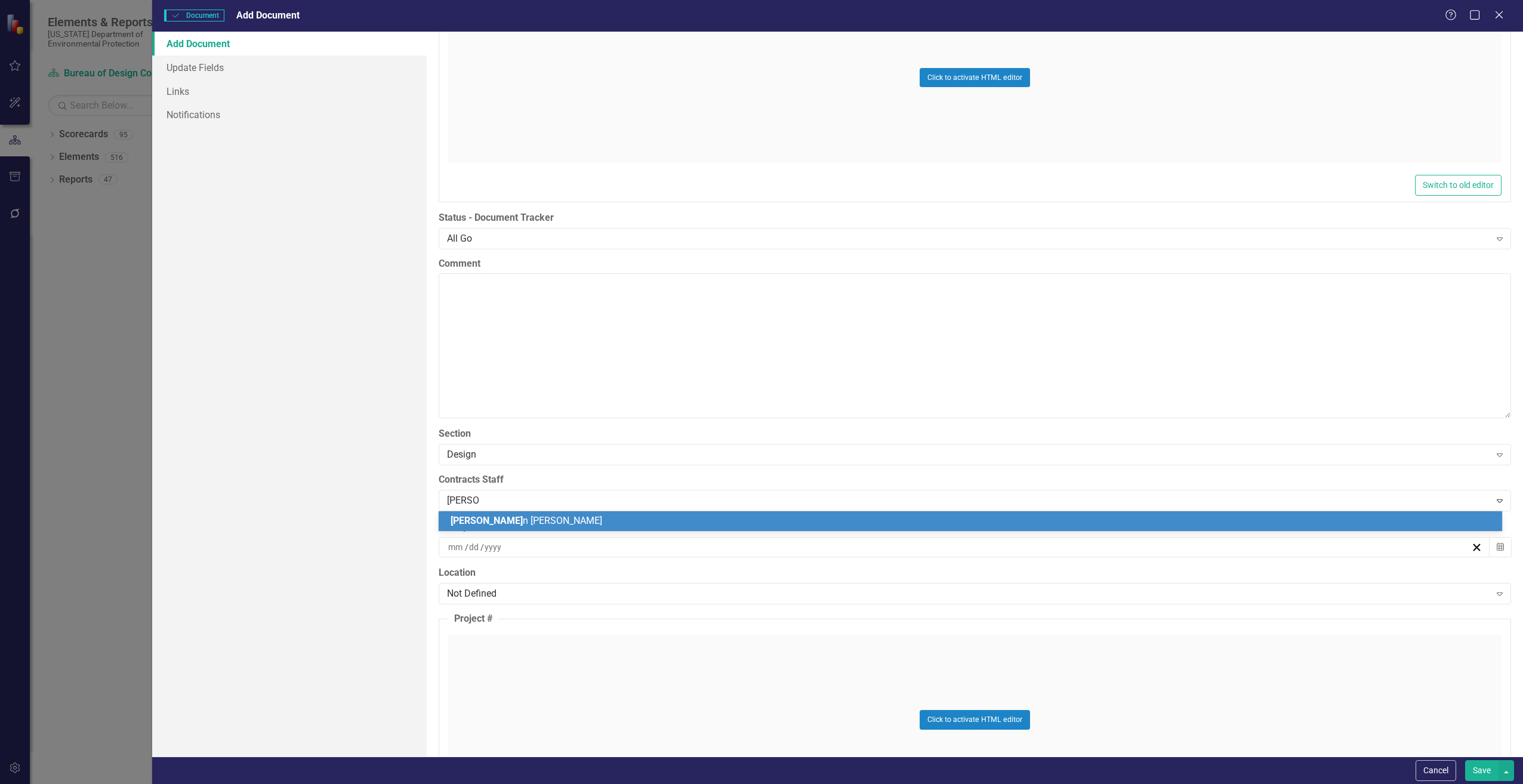
type input "[PERSON_NAME]"
click at [462, 519] on span "[PERSON_NAME]" at bounding box center [486, 520] width 72 height 11
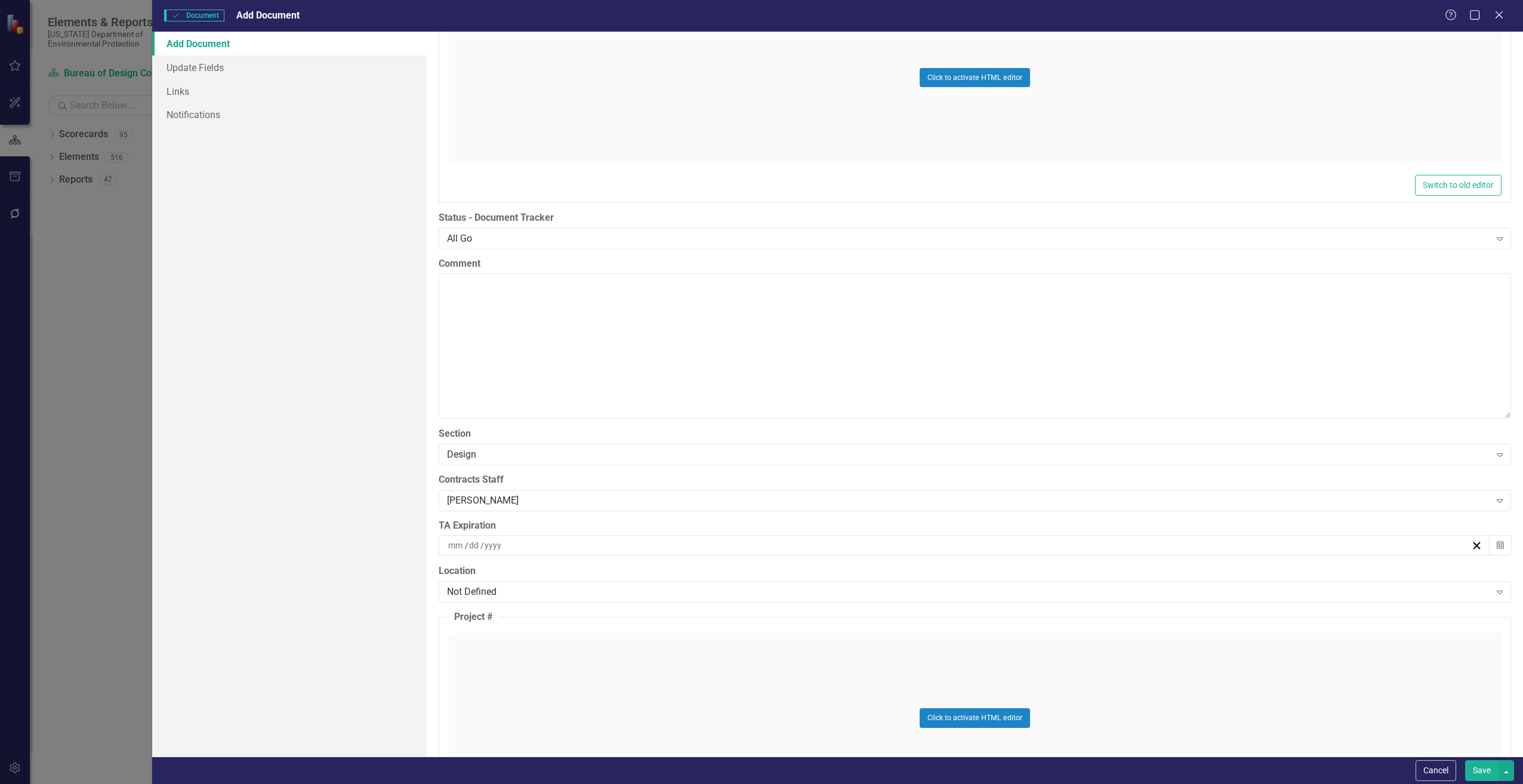
scroll to position [2326, 0]
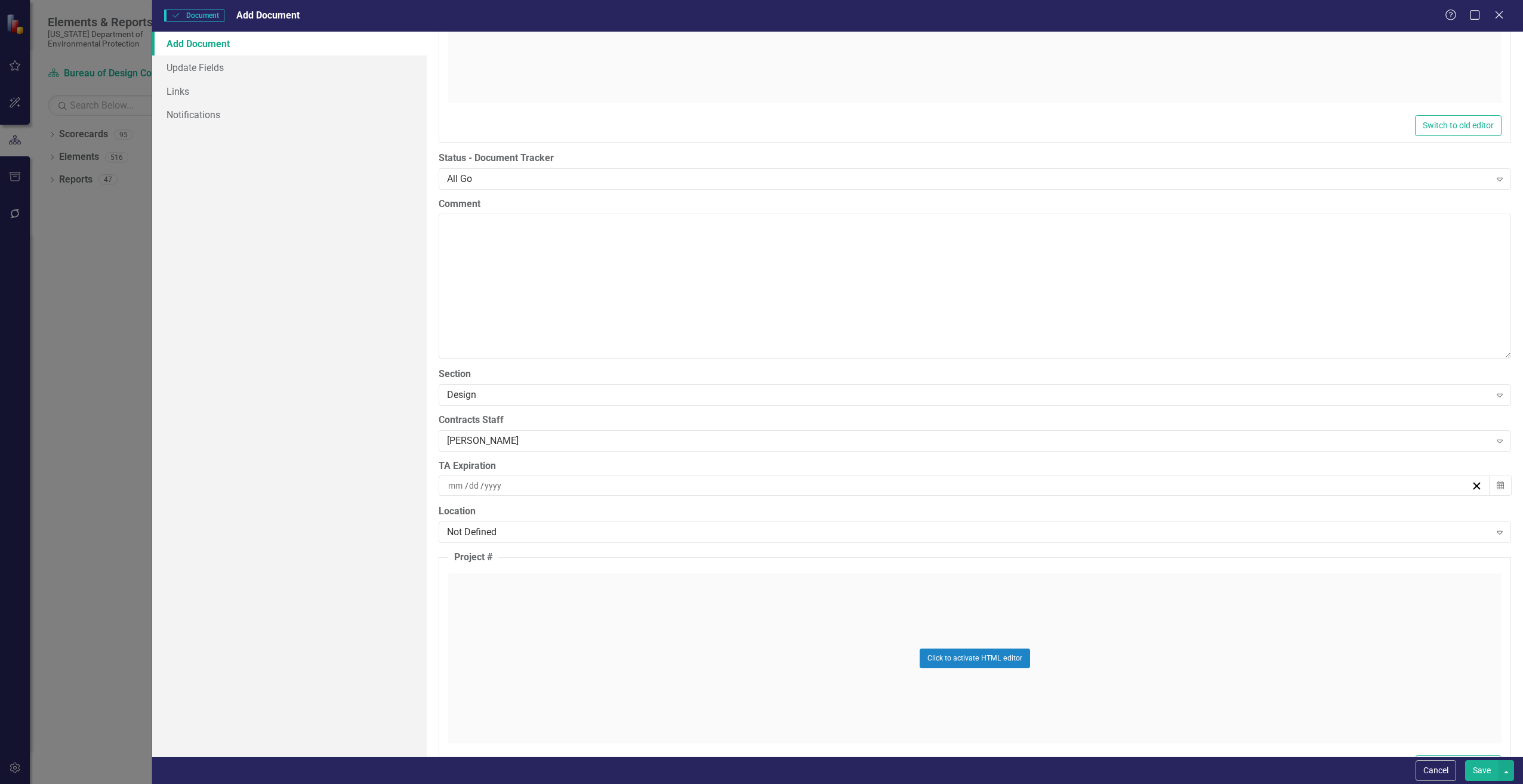
click at [462, 486] on input at bounding box center [457, 485] width 18 height 12
click at [462, 486] on input "number" at bounding box center [456, 485] width 16 height 12
type input "06"
type input "30"
type input "2027"
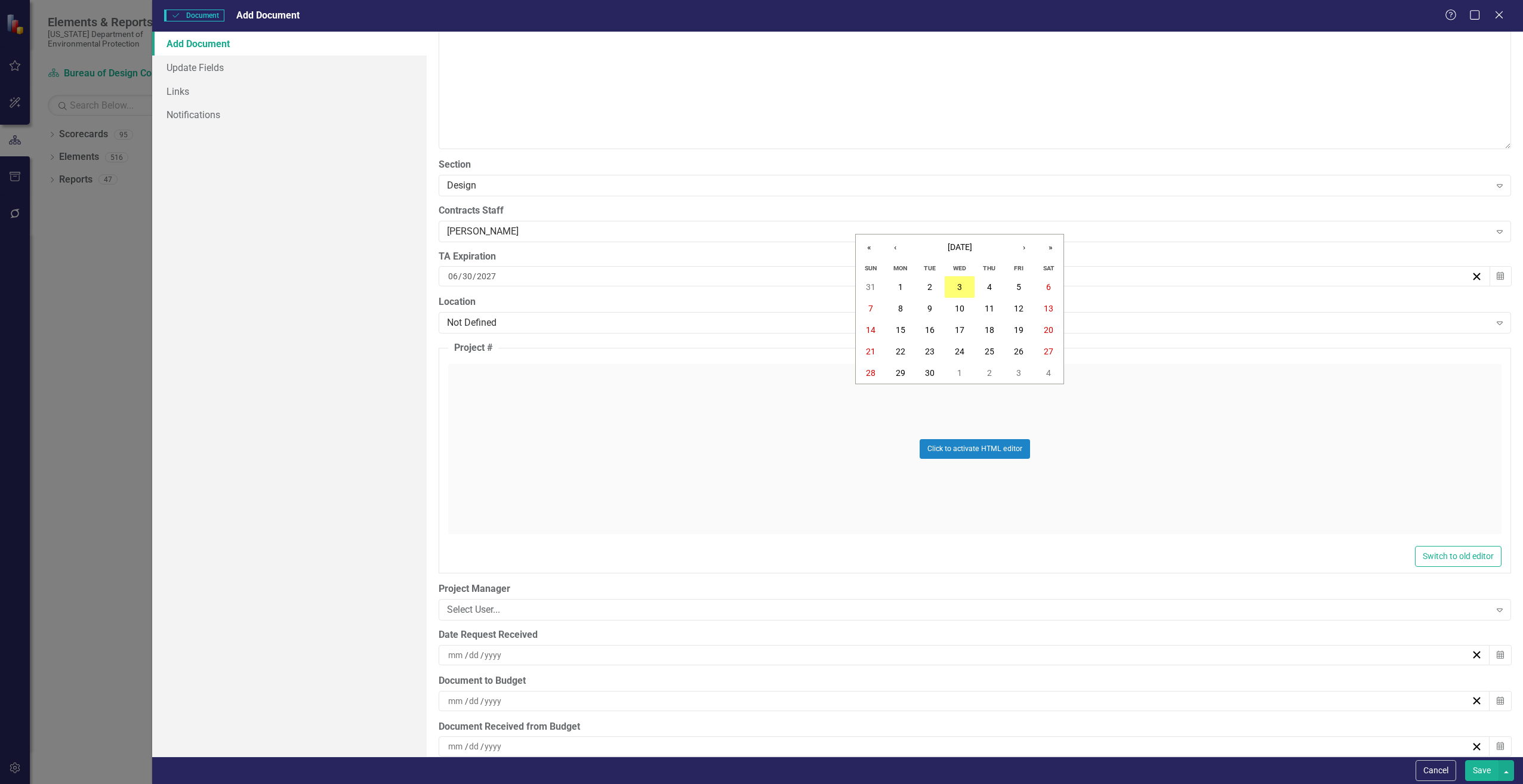
scroll to position [2684, 0]
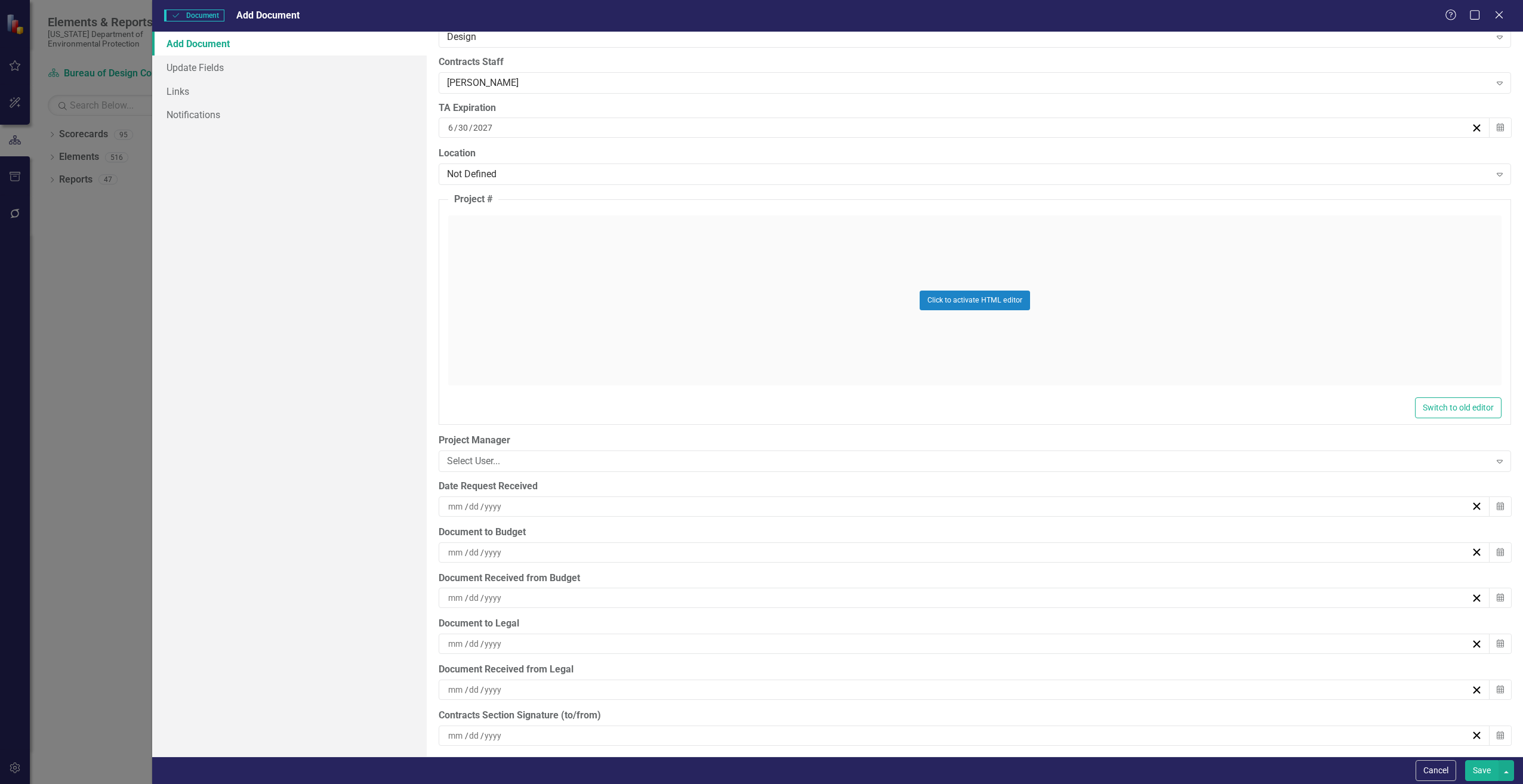
click at [448, 510] on input at bounding box center [457, 506] width 18 height 12
click at [955, 571] on button "3" at bounding box center [960, 576] width 30 height 21
click at [454, 549] on input at bounding box center [457, 552] width 18 height 12
click at [955, 617] on button "3" at bounding box center [960, 621] width 30 height 21
click at [1477, 768] on button "Save" at bounding box center [1482, 770] width 33 height 21
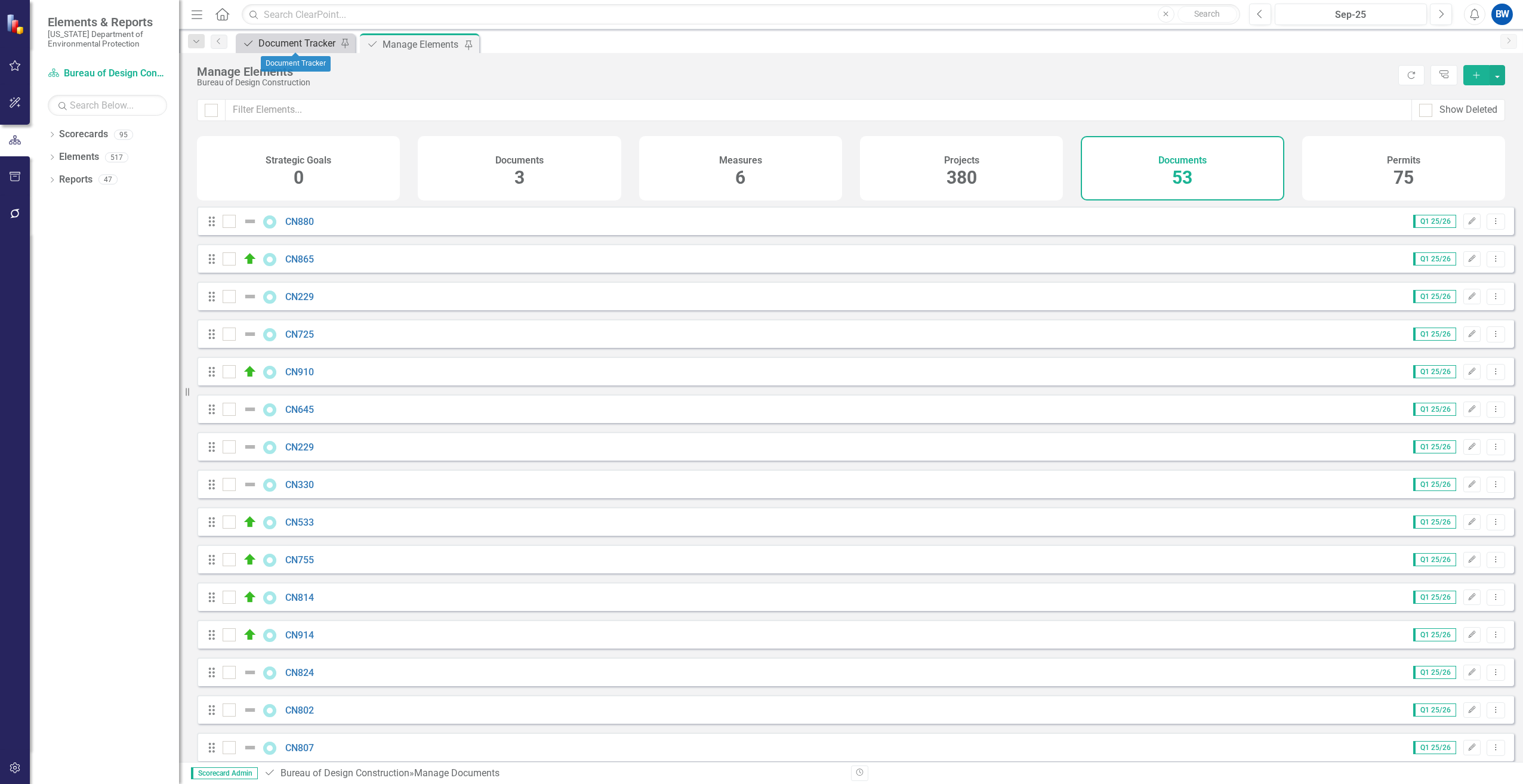
click at [304, 39] on div "Document Tracker" at bounding box center [297, 43] width 79 height 15
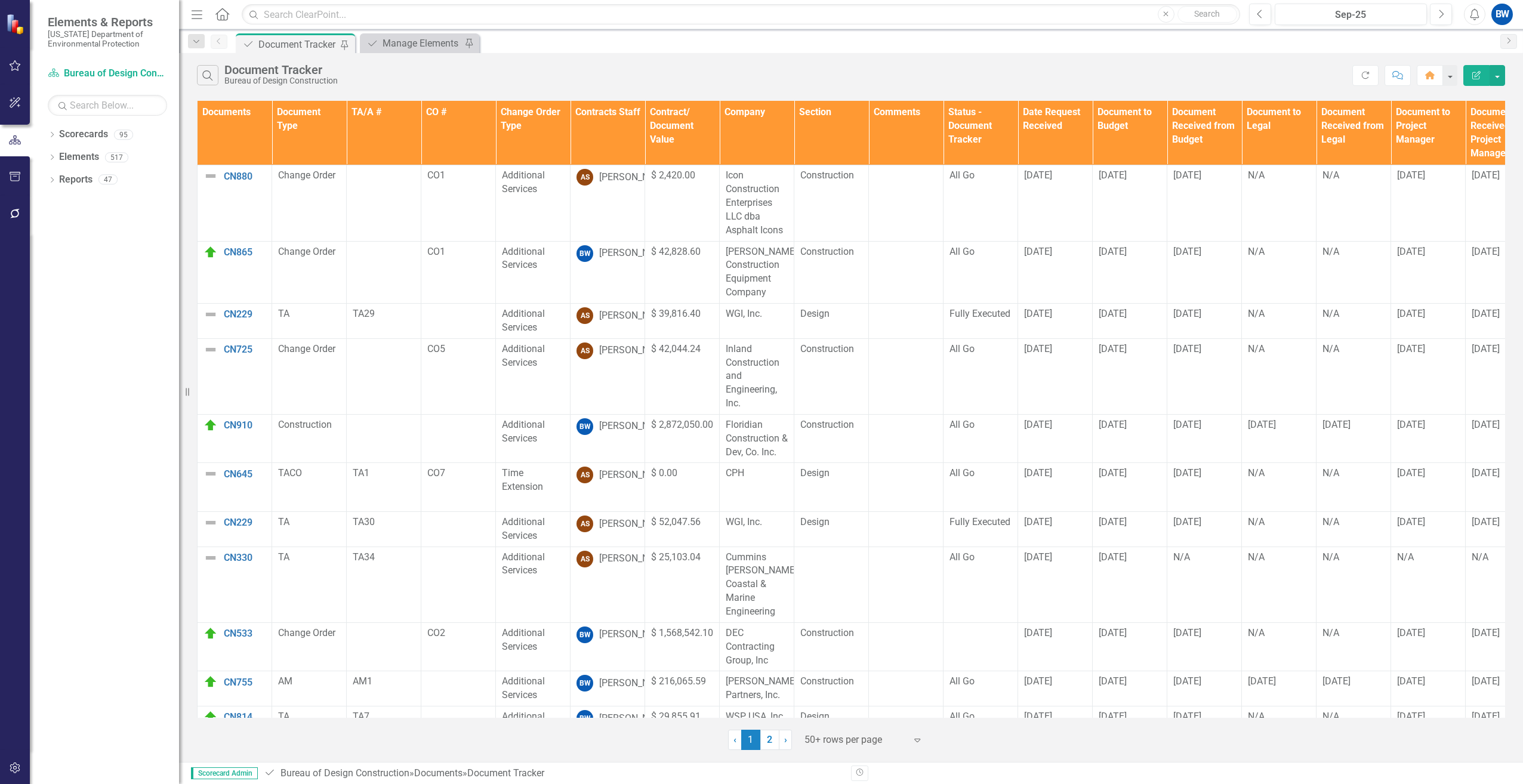
click at [587, 141] on th "Contracts Staff" at bounding box center [607, 133] width 75 height 65
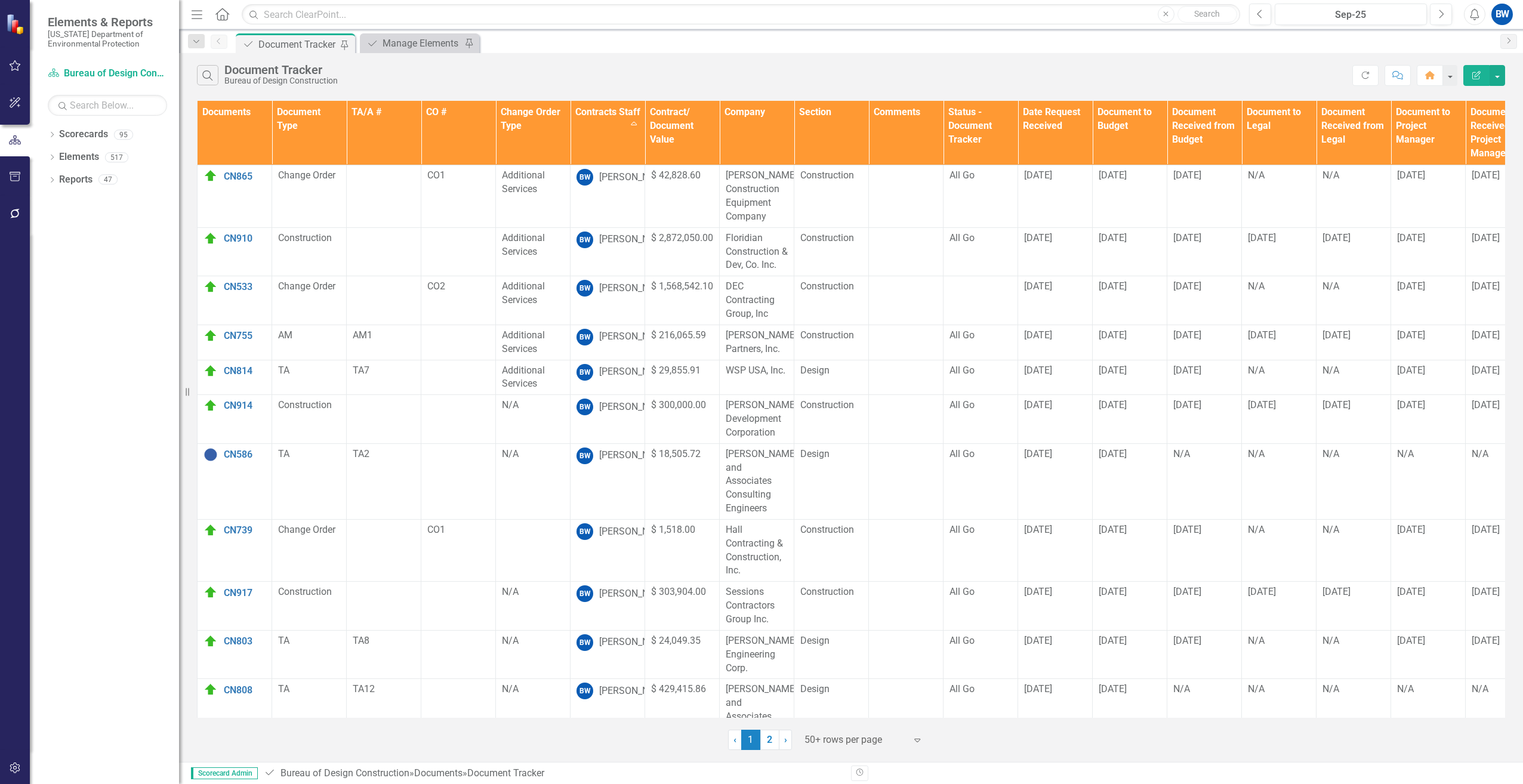
click at [816, 738] on div at bounding box center [855, 740] width 102 height 16
click at [818, 695] on div "100+ rows per page" at bounding box center [865, 699] width 112 height 14
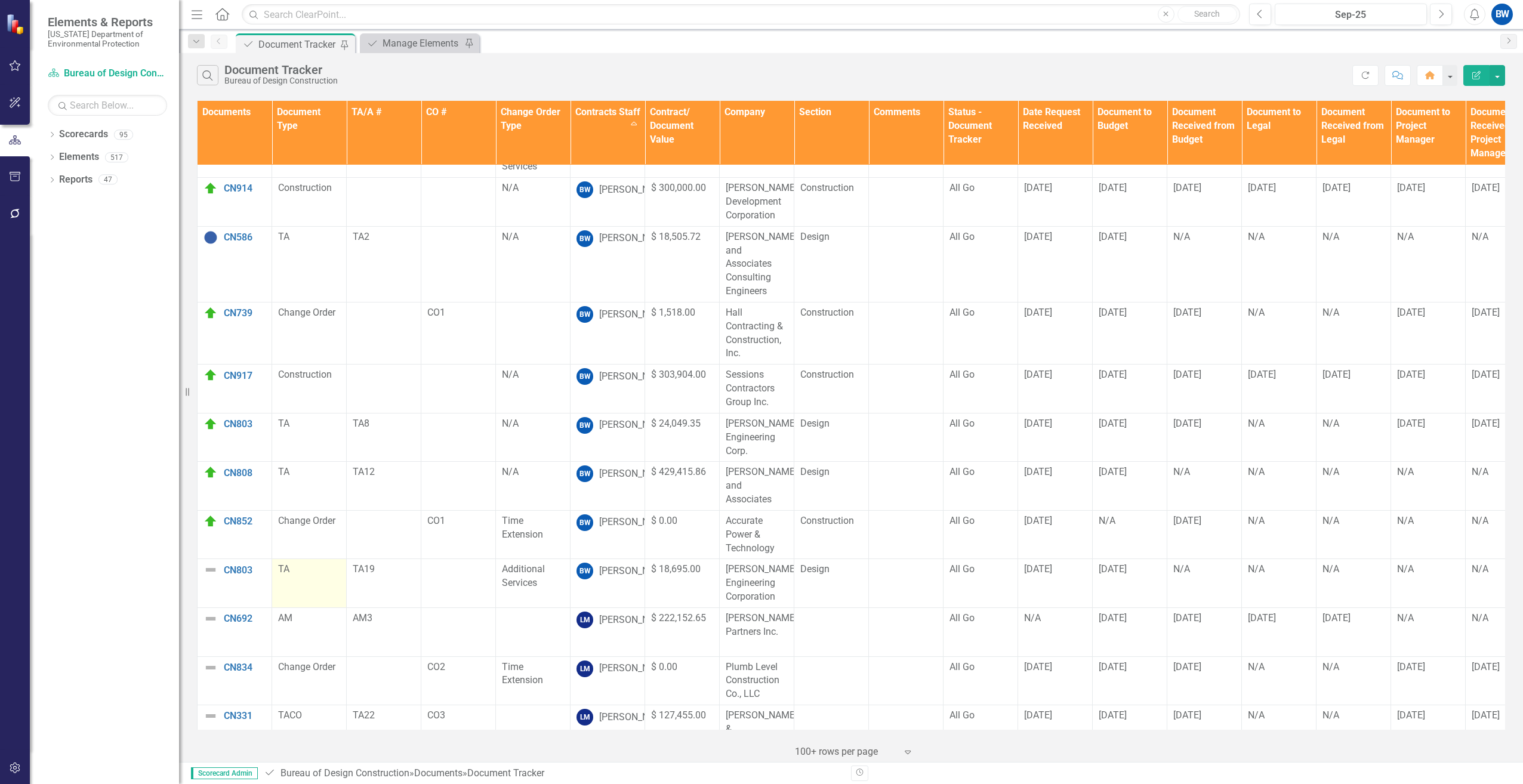
scroll to position [239, 0]
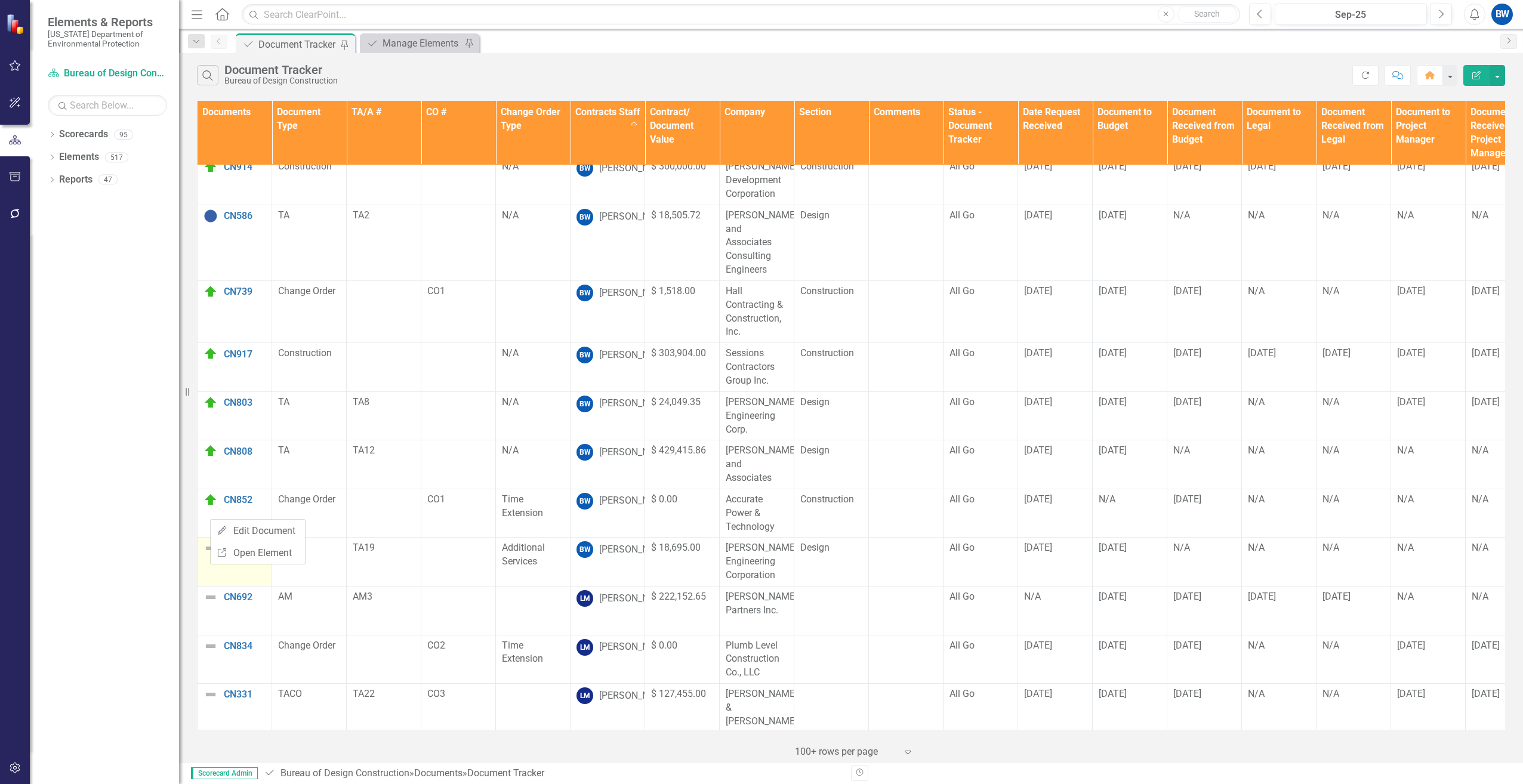
click at [210, 519] on div "Edit Edit Document Link Open Element" at bounding box center [257, 542] width 95 height 45
click at [210, 541] on img at bounding box center [210, 548] width 14 height 14
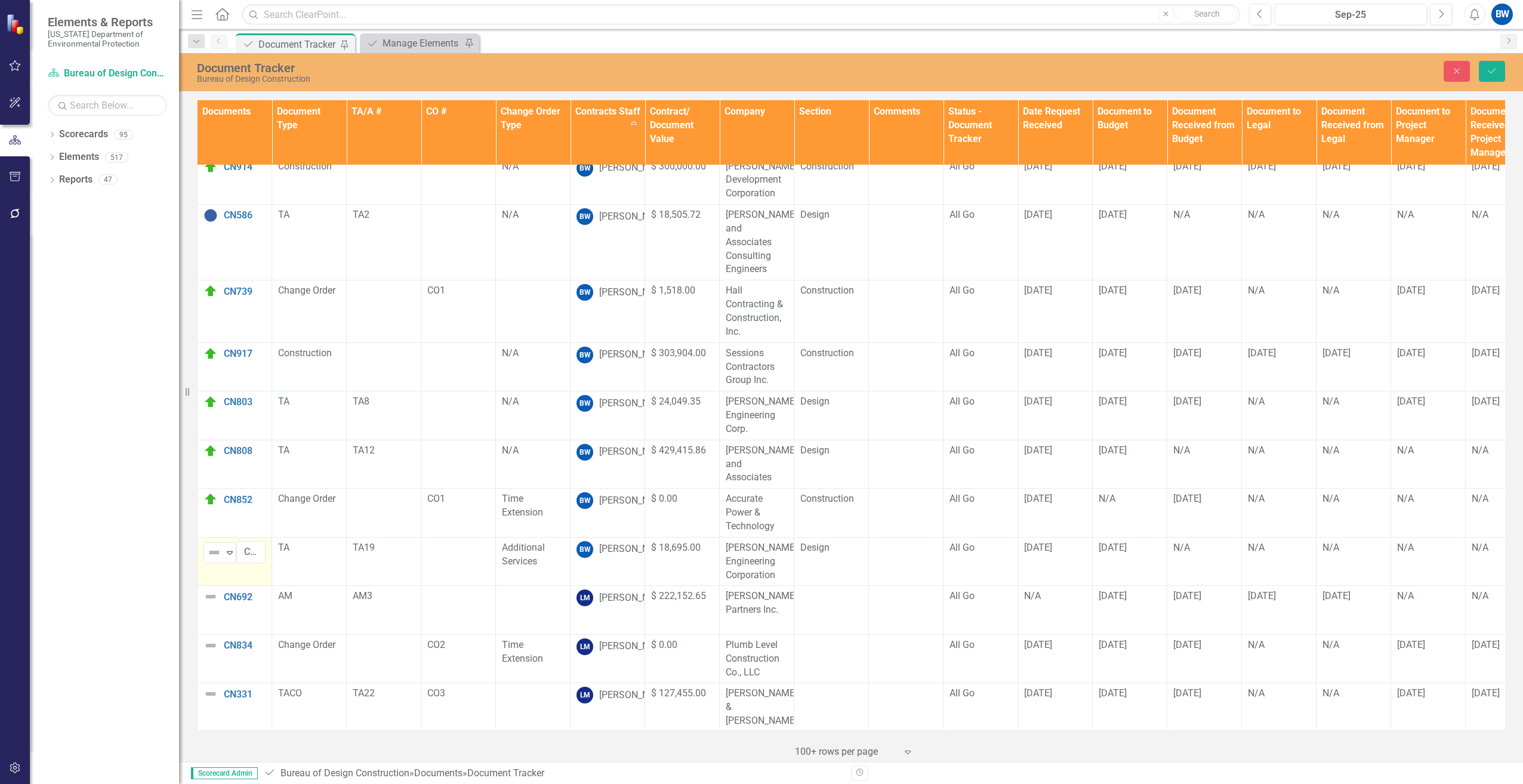
click at [210, 545] on img at bounding box center [214, 552] width 14 height 14
click at [250, 588] on div "On Target" at bounding box center [256, 587] width 41 height 14
click at [1488, 72] on icon "Save" at bounding box center [1492, 70] width 11 height 8
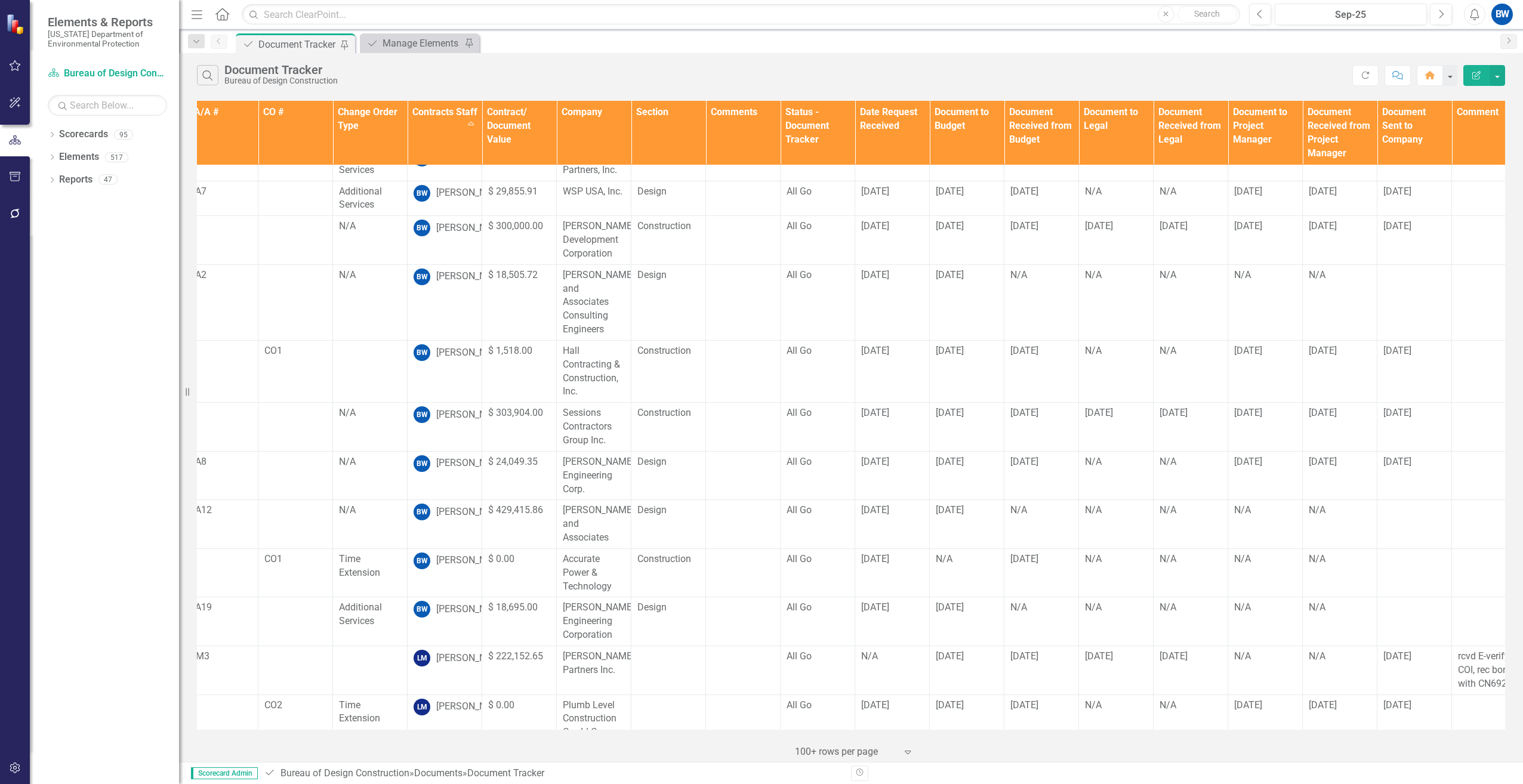
scroll to position [179, 167]
click at [945, 552] on div "N/A" at bounding box center [962, 559] width 62 height 14
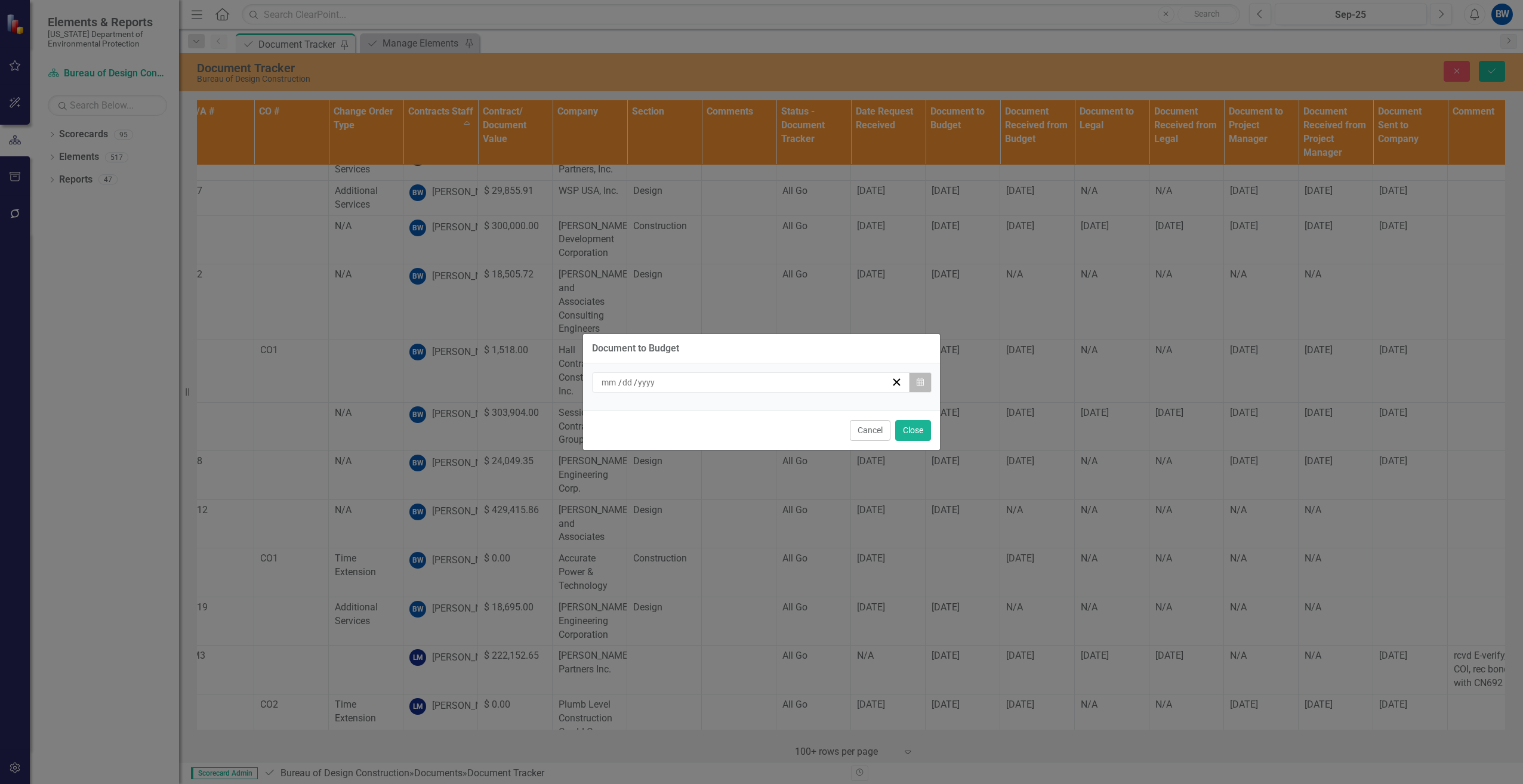
click at [930, 377] on button "Calendar" at bounding box center [920, 382] width 23 height 20
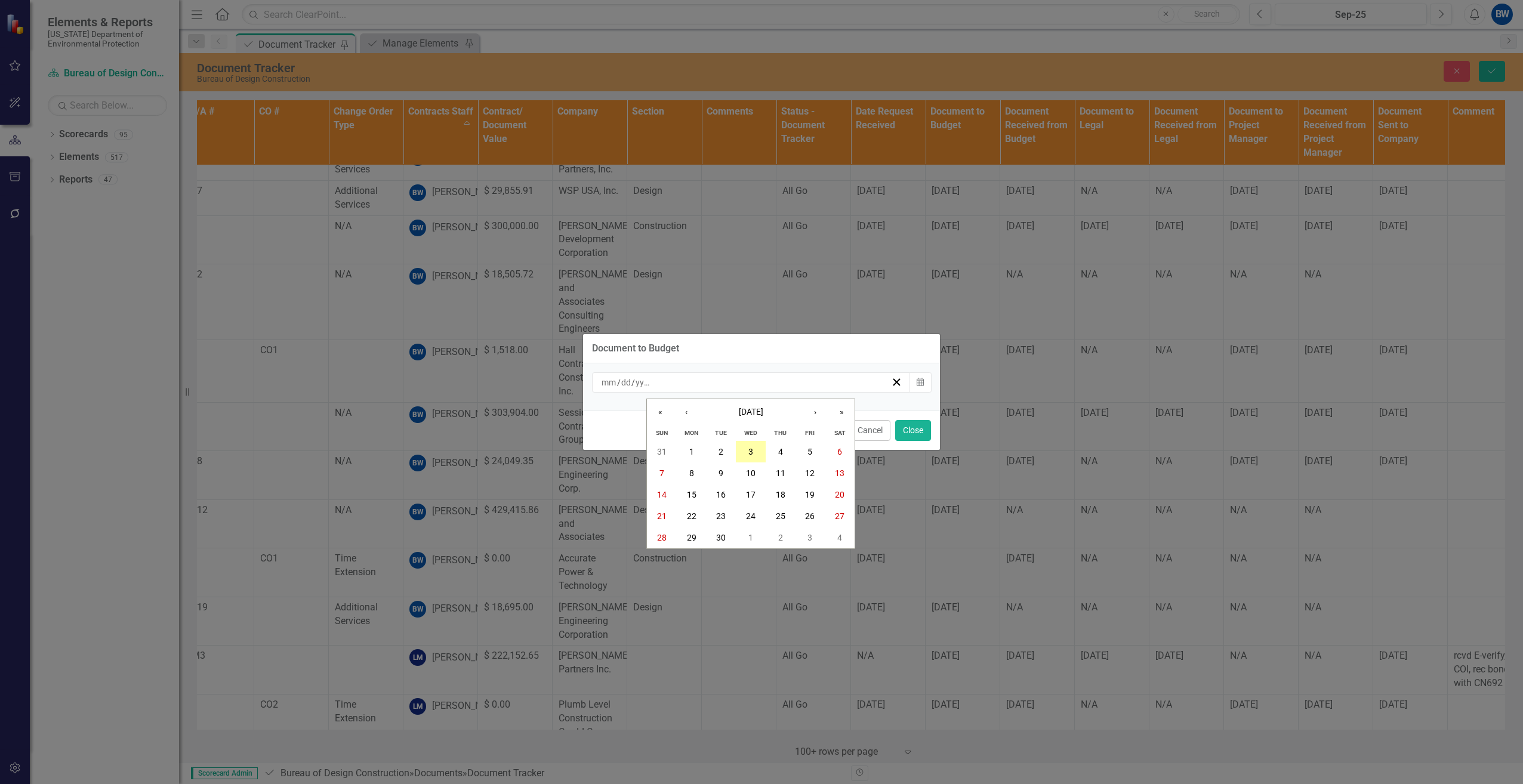
click at [752, 448] on abbr "3" at bounding box center [751, 451] width 5 height 9
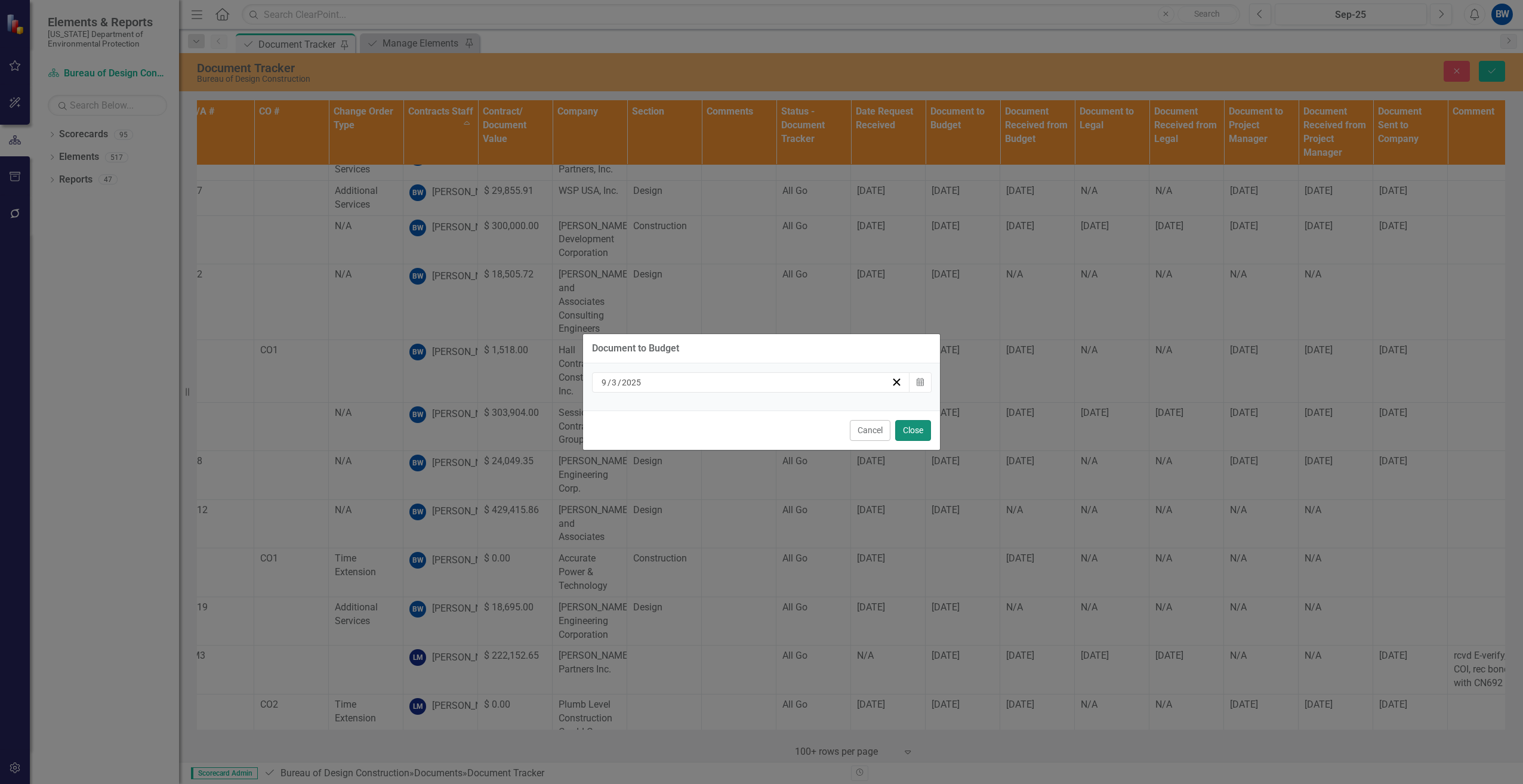
click at [907, 425] on button "Close" at bounding box center [913, 430] width 36 height 21
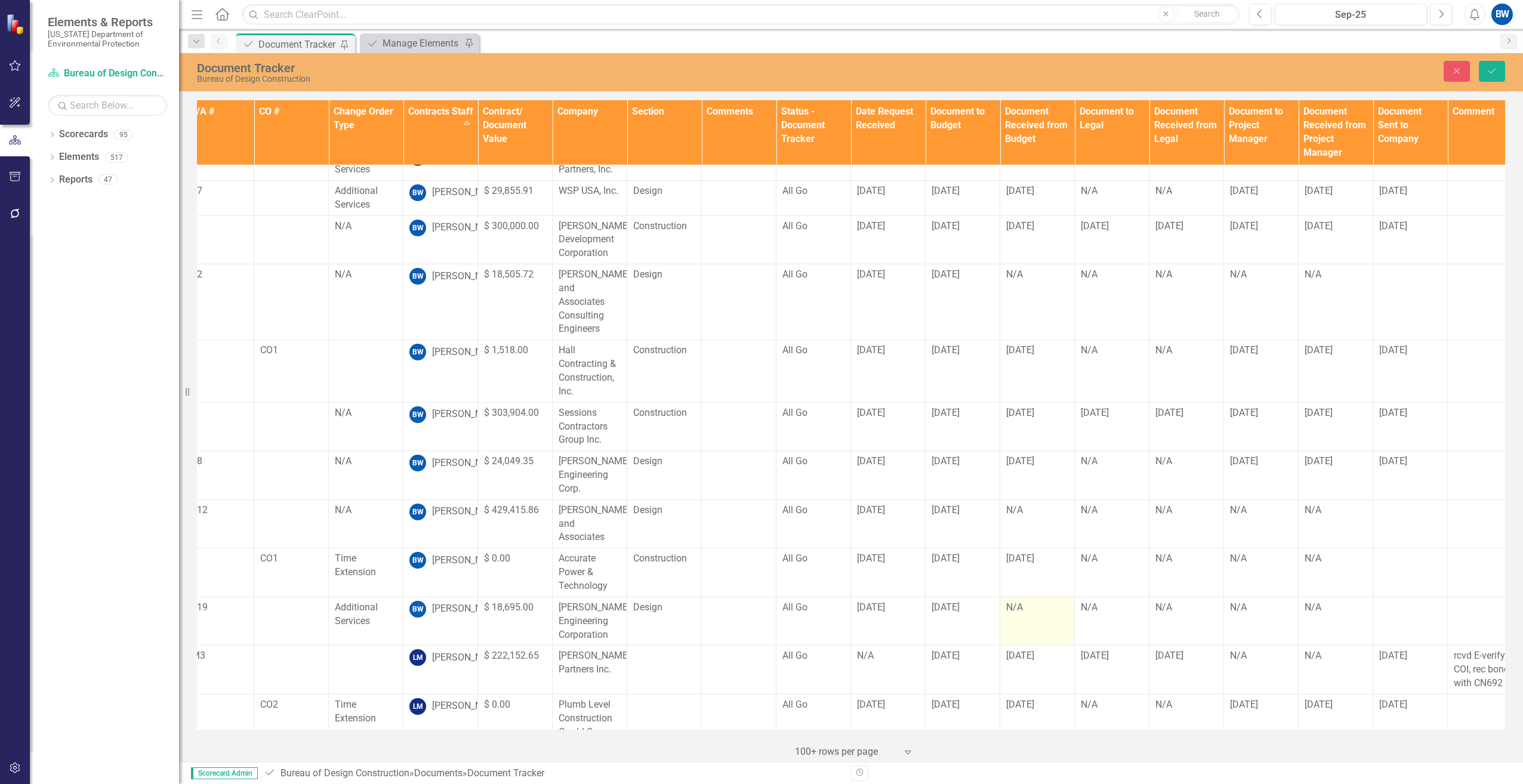
click at [1027, 601] on div "N/A" at bounding box center [1037, 608] width 62 height 14
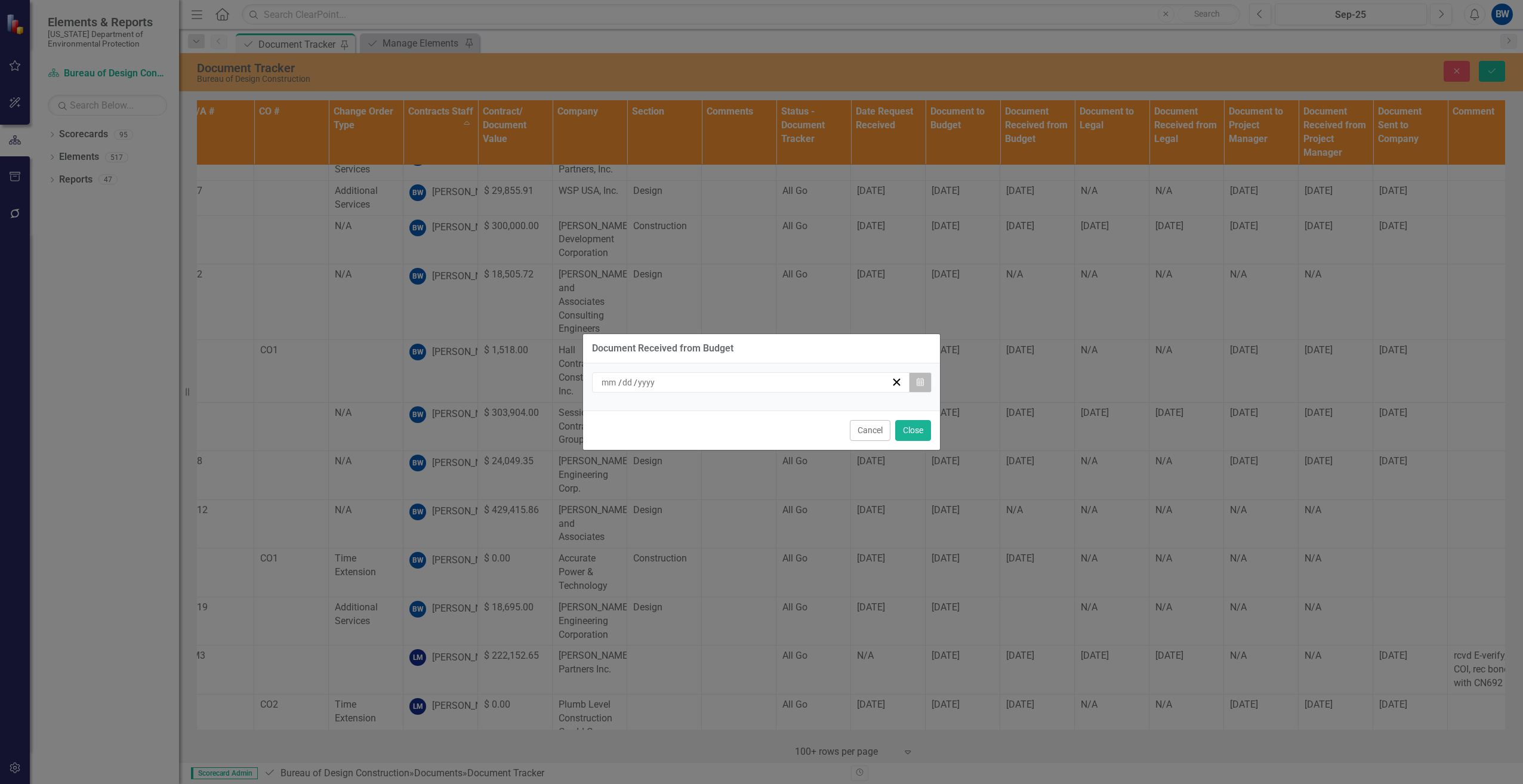
click at [913, 379] on button "Calendar" at bounding box center [920, 382] width 23 height 20
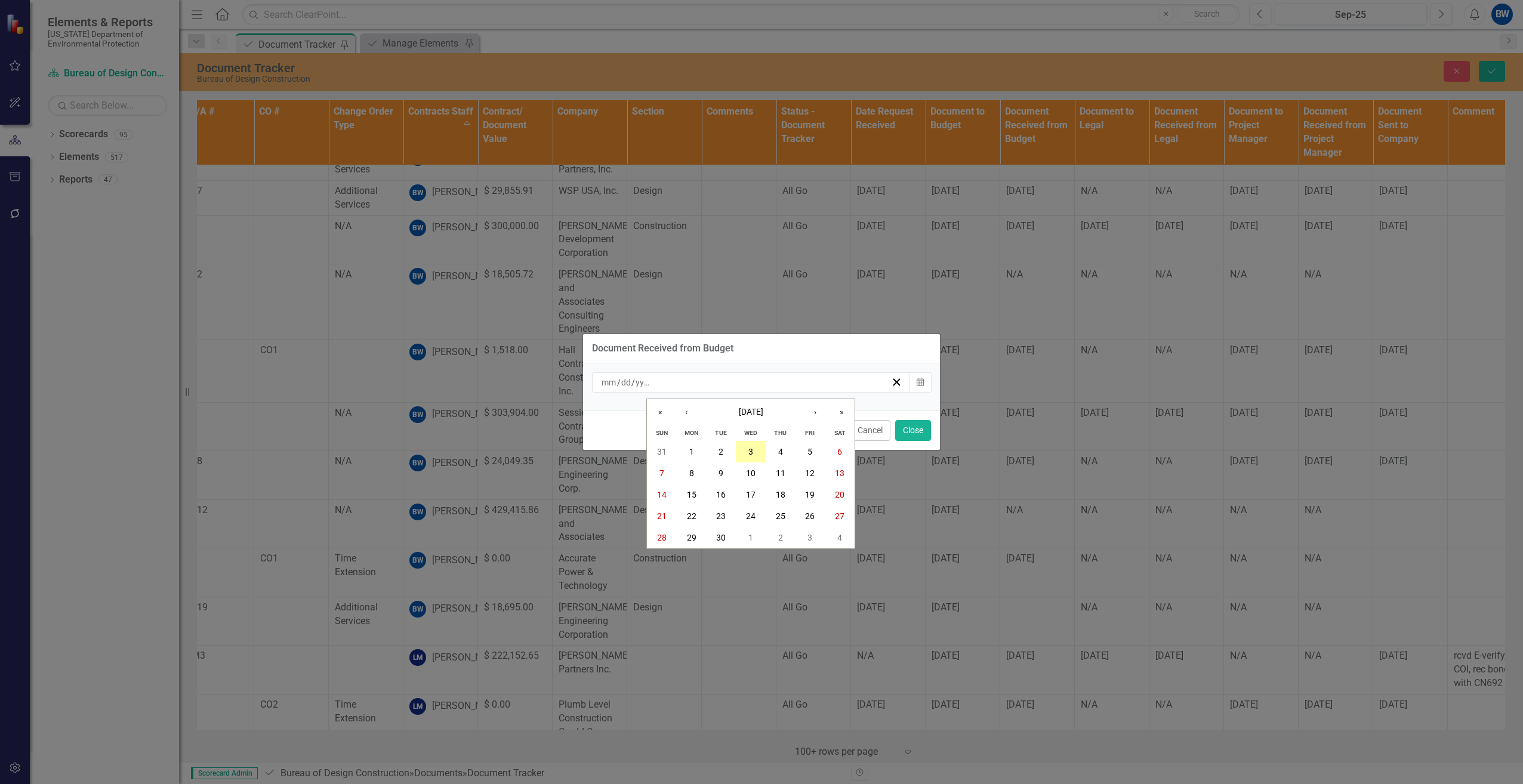
click at [752, 448] on abbr "3" at bounding box center [751, 451] width 5 height 9
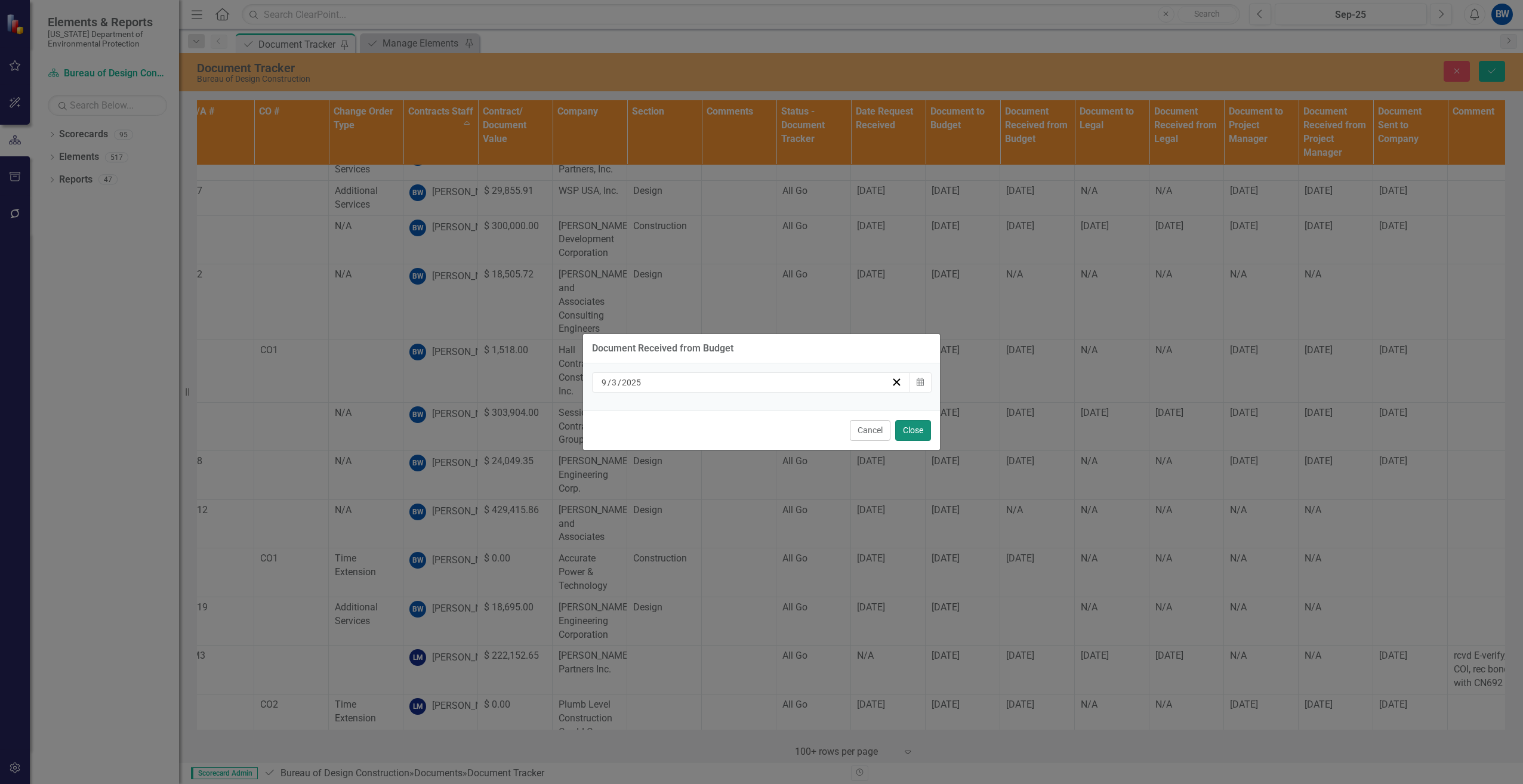
click at [902, 423] on button "Close" at bounding box center [913, 430] width 36 height 21
